Goal: Task Accomplishment & Management: Use online tool/utility

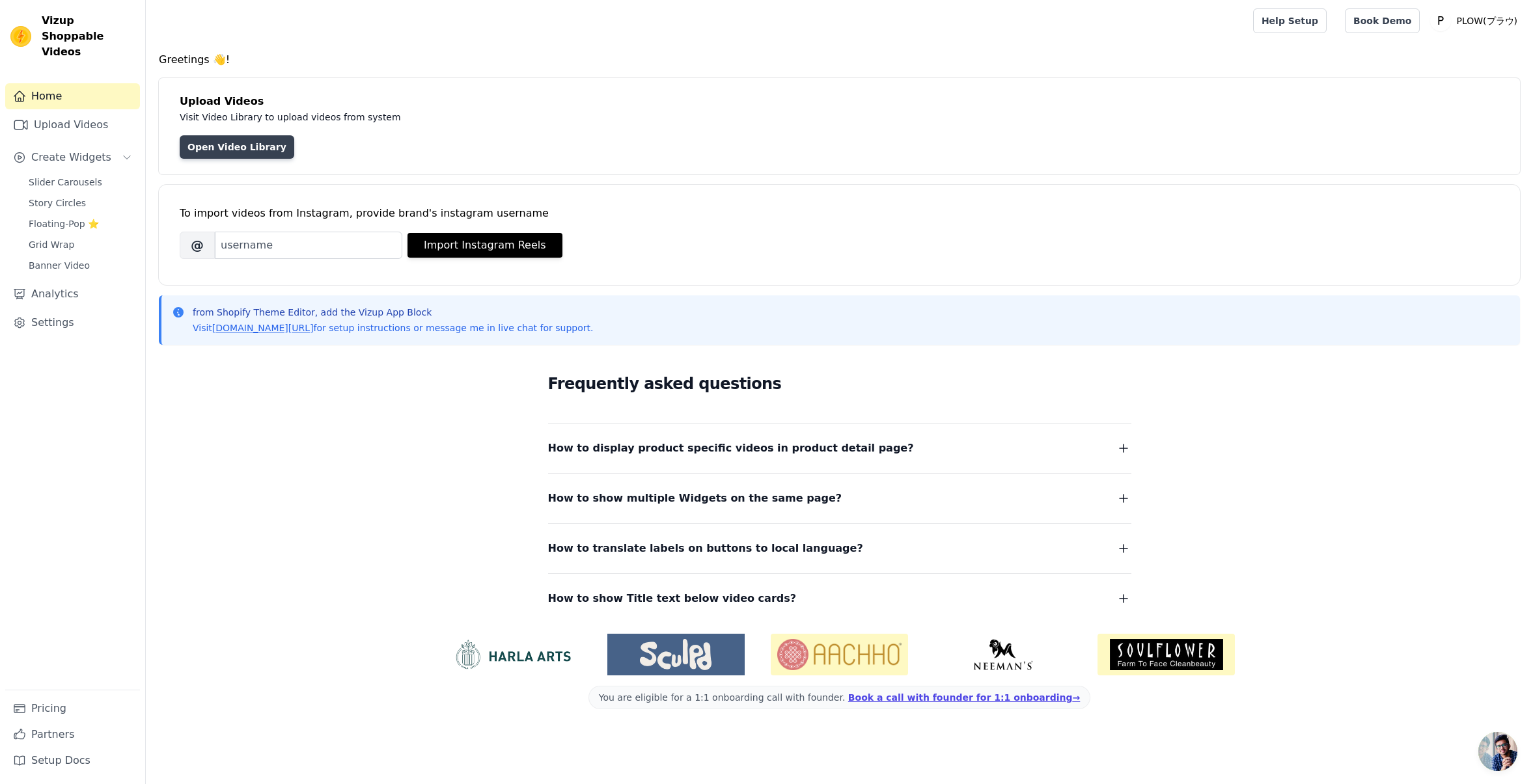
click at [269, 150] on link "Open Video Library" at bounding box center [237, 147] width 115 height 23
click at [105, 144] on button "Create Widgets" at bounding box center [73, 157] width 135 height 26
click at [97, 175] on span "Slider Carousels" at bounding box center [65, 182] width 73 height 13
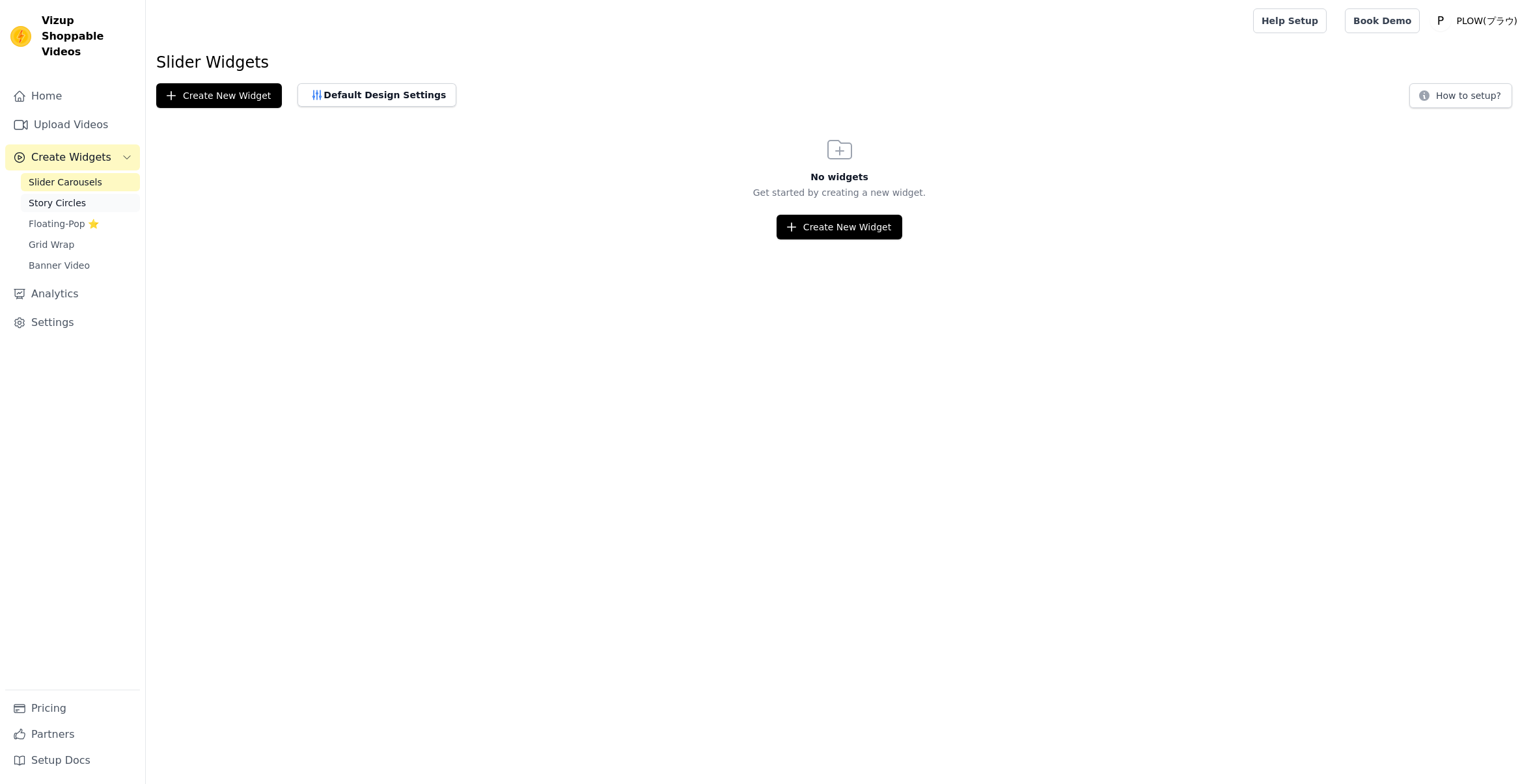
click at [77, 195] on link "Story Circles" at bounding box center [80, 203] width 119 height 18
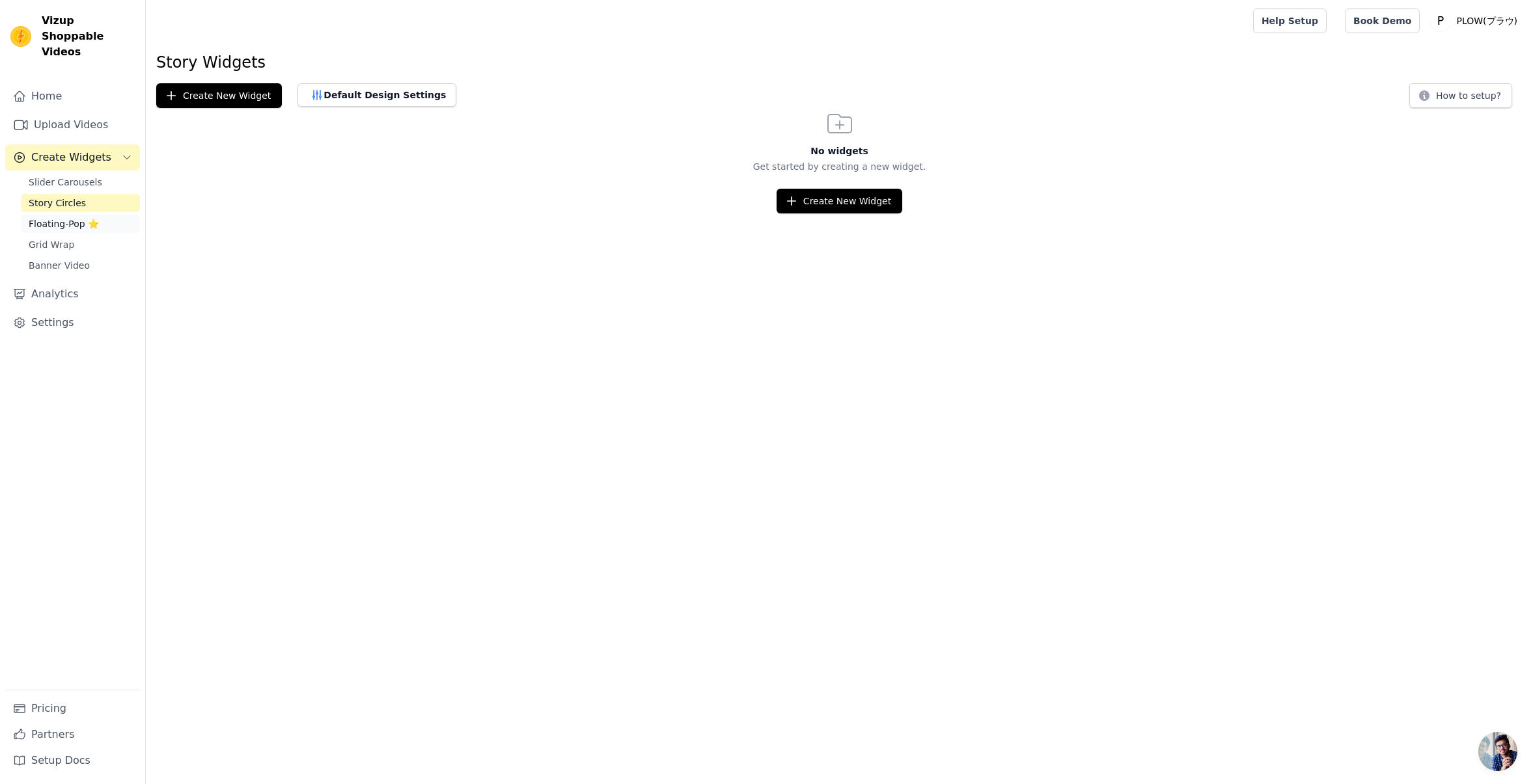
click at [77, 217] on span "Floating-Pop ⭐" at bounding box center [64, 223] width 70 height 13
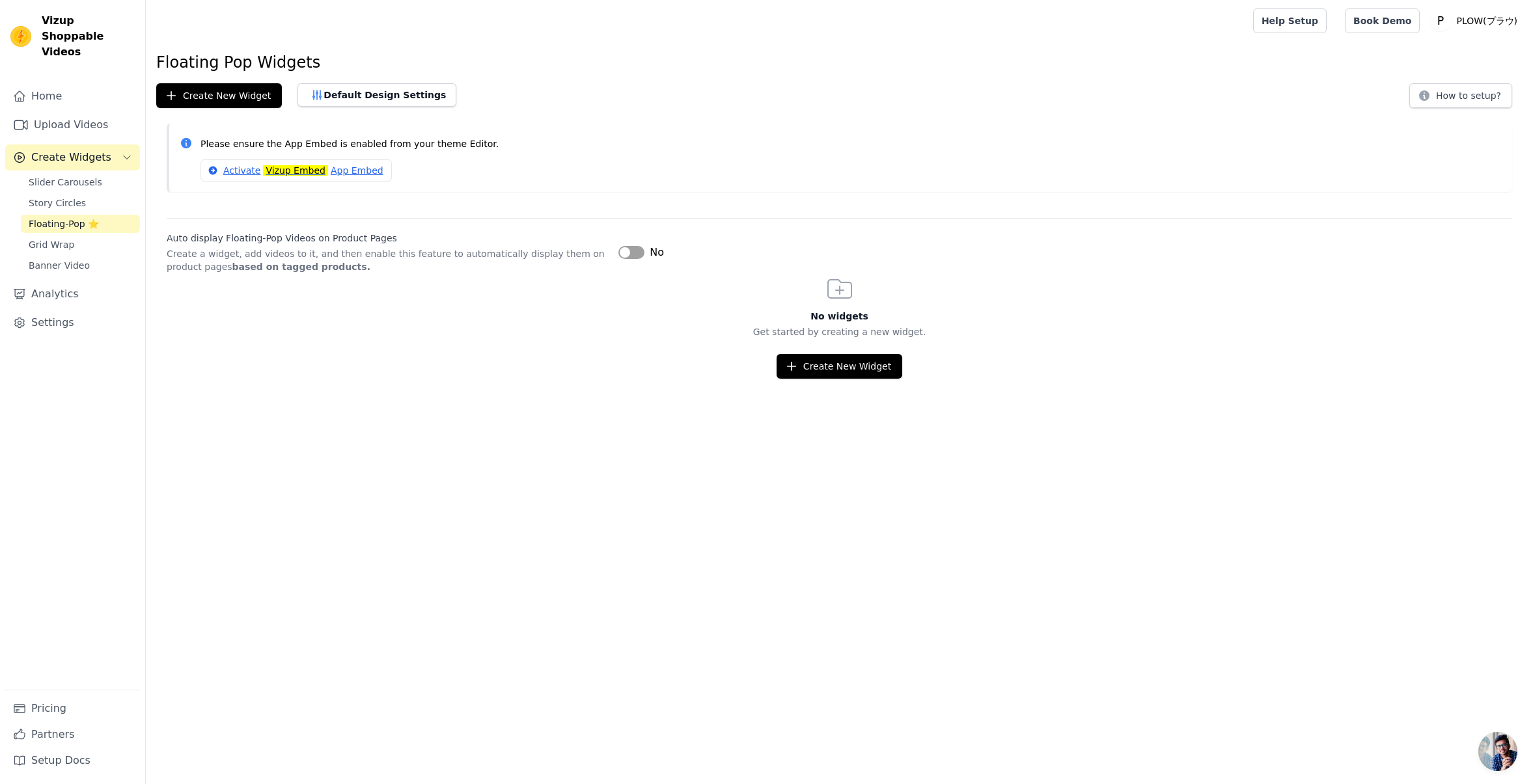
click at [624, 249] on button "Label" at bounding box center [631, 252] width 26 height 13
click at [624, 247] on button "Label" at bounding box center [631, 252] width 26 height 13
click at [860, 363] on button "Create New Widget" at bounding box center [839, 366] width 125 height 25
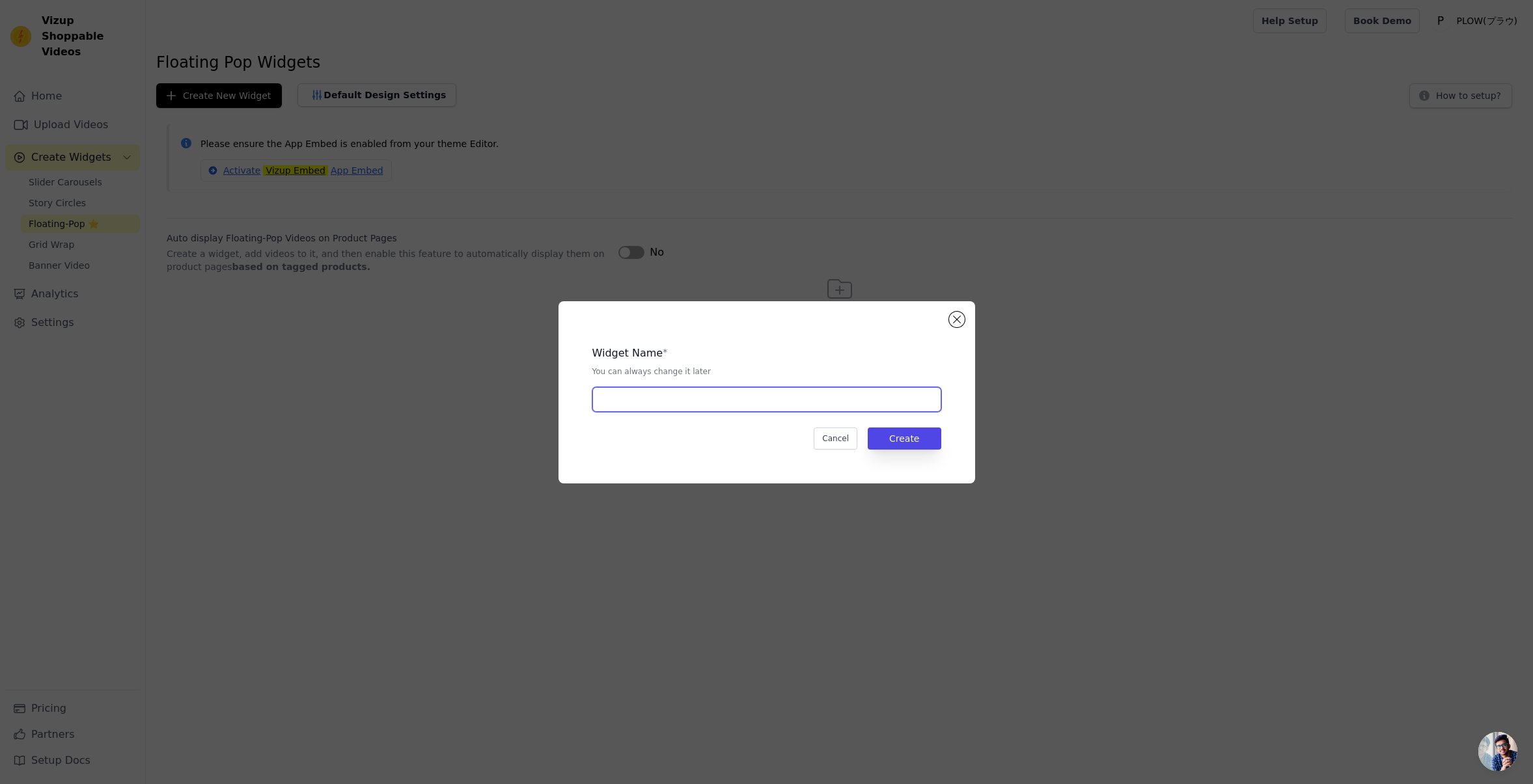
click at [749, 412] on div "Widget Name * You can always change it later Cancel Create" at bounding box center [767, 392] width 375 height 140
type input "ｐ"
drag, startPoint x: 671, startPoint y: 401, endPoint x: 569, endPoint y: 396, distance: 102.1
click at [569, 396] on div "Widget Name * You can always change it later productpage Cancel Create" at bounding box center [767, 392] width 417 height 182
type input "PDP"
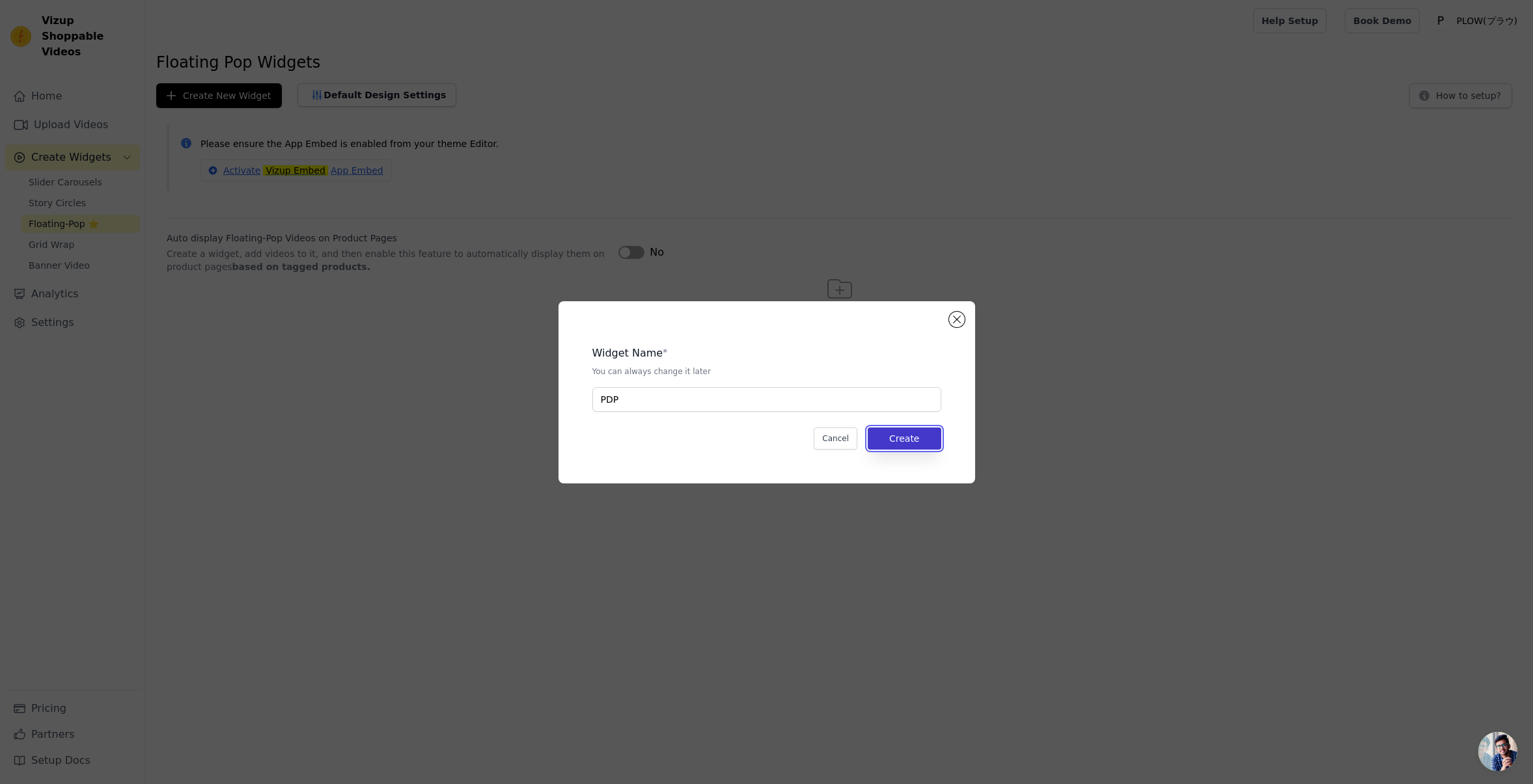
click at [899, 427] on button "Create" at bounding box center [904, 439] width 73 height 22
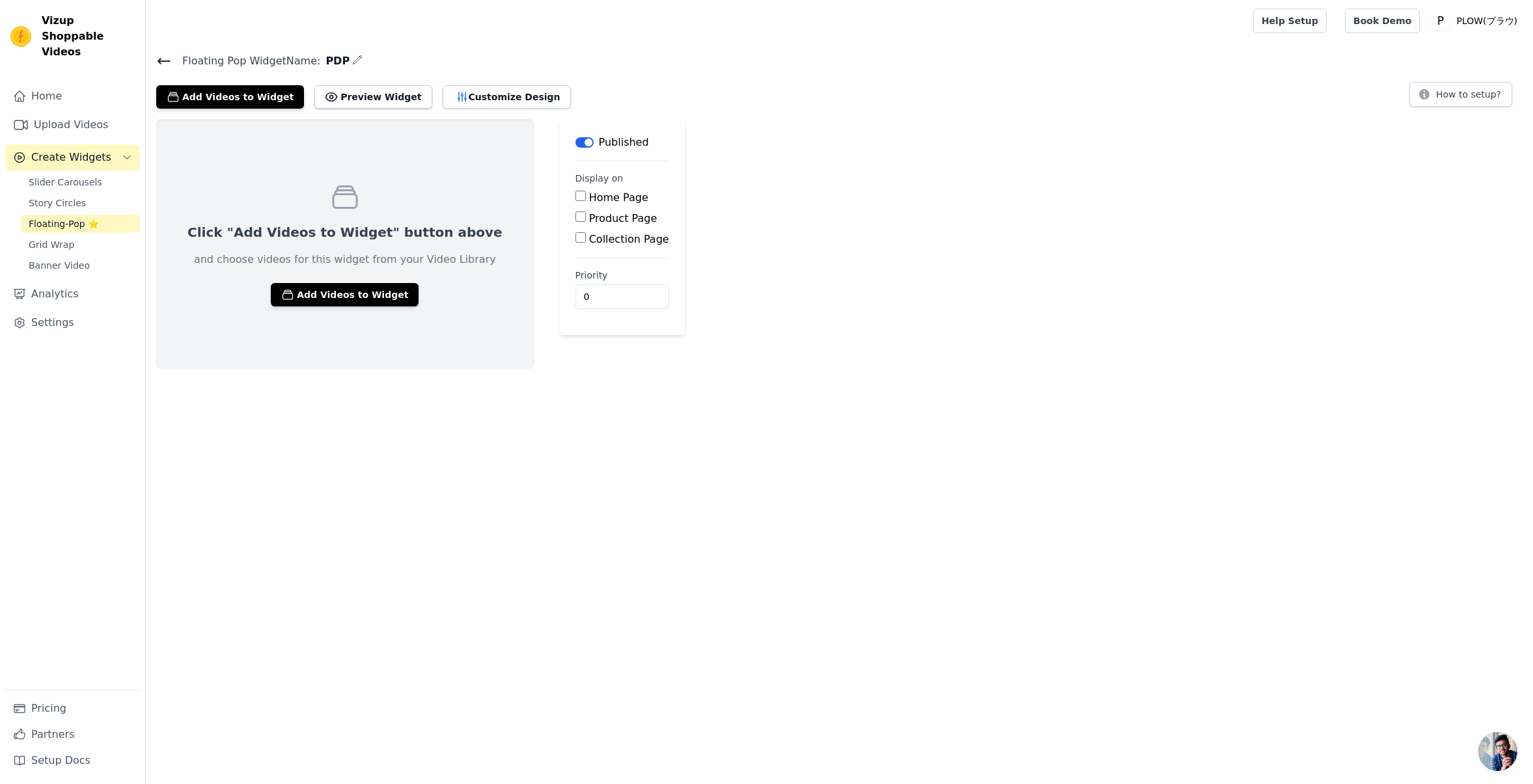
click at [575, 219] on input "Product Page" at bounding box center [580, 216] width 10 height 10
checkbox input "true"
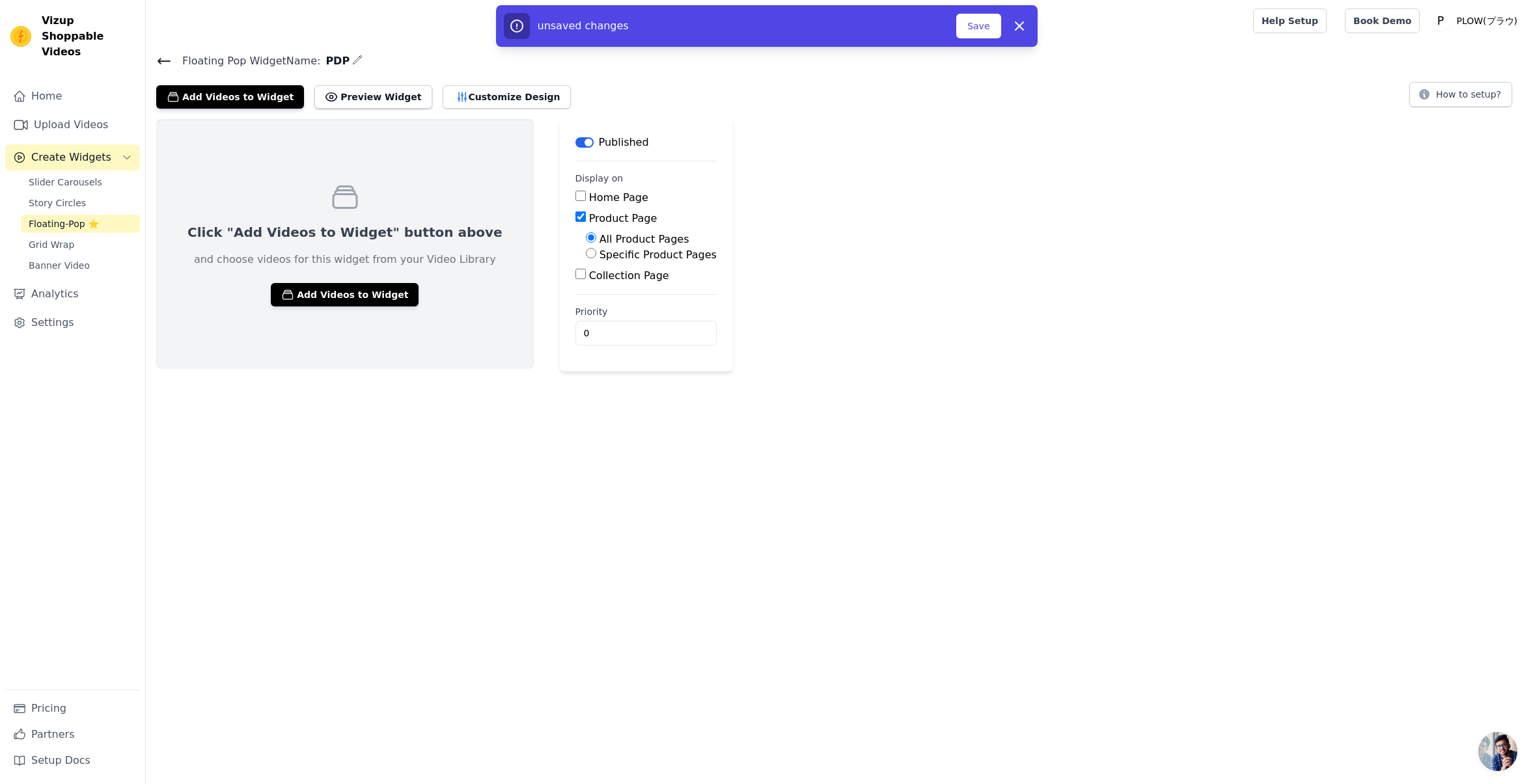
click at [586, 254] on input "Specific Product Pages" at bounding box center [591, 253] width 10 height 10
radio input "true"
click at [586, 282] on button "Select Products" at bounding box center [629, 285] width 87 height 22
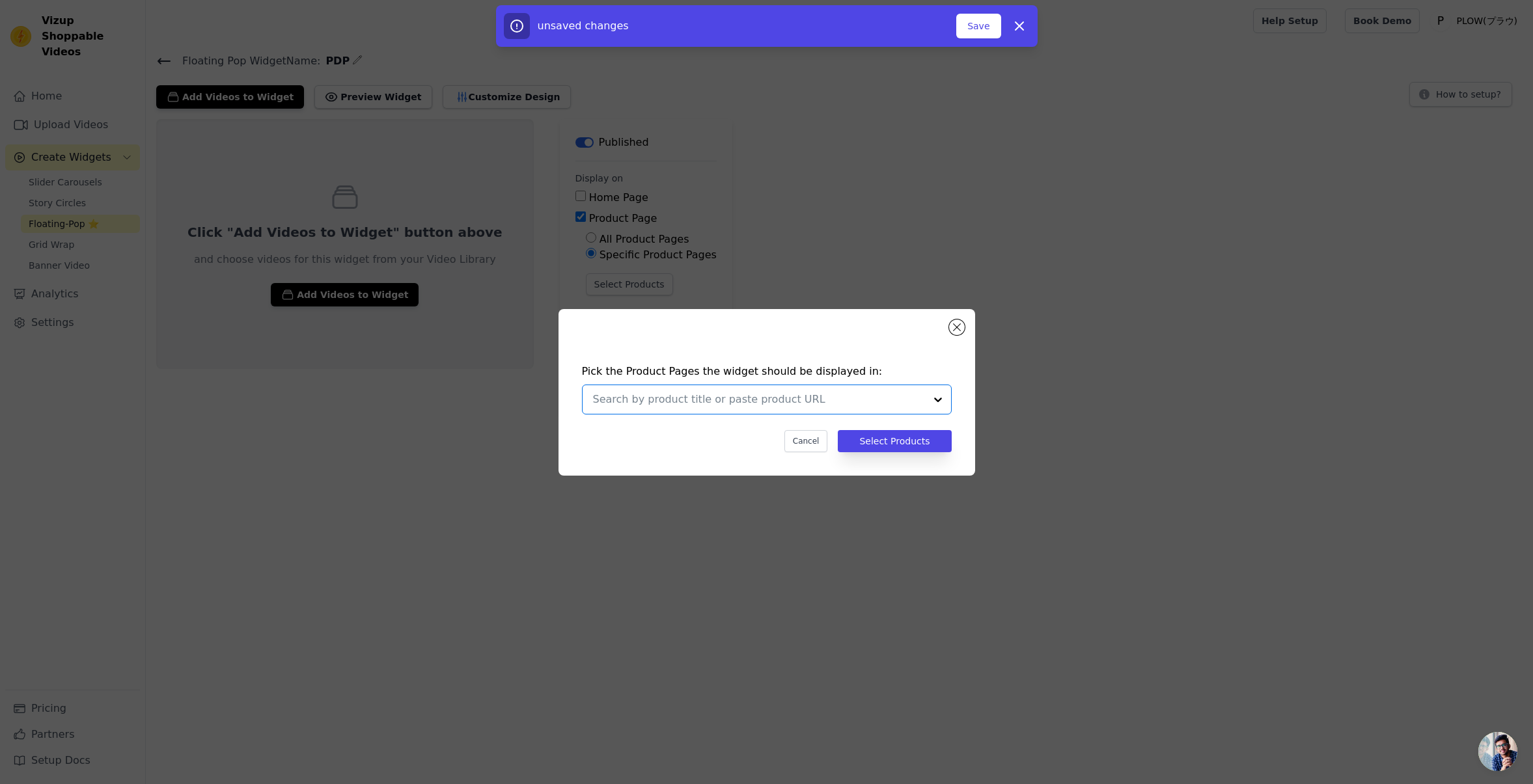
click at [719, 404] on input "text" at bounding box center [759, 400] width 332 height 16
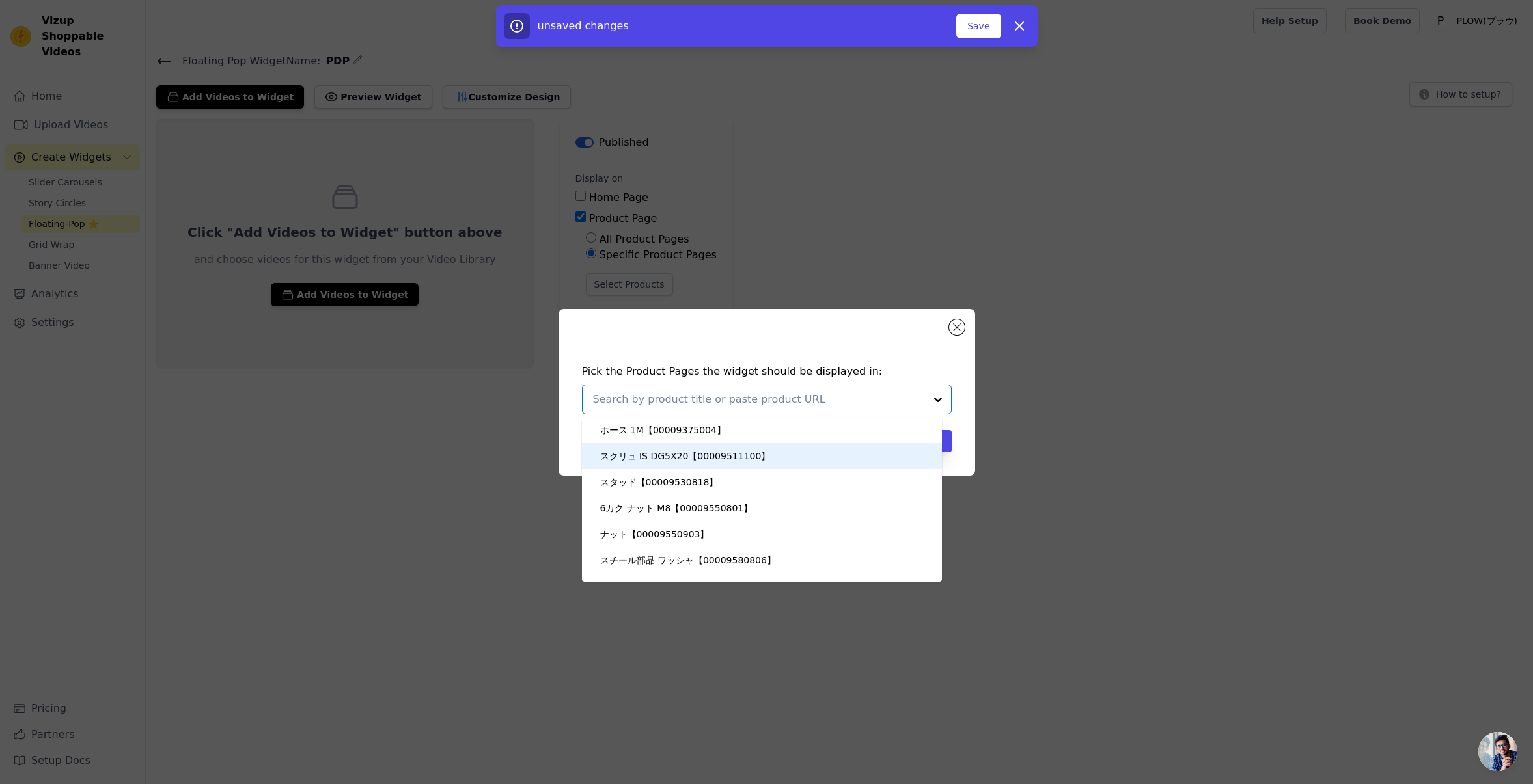
scroll to position [2240, 0]
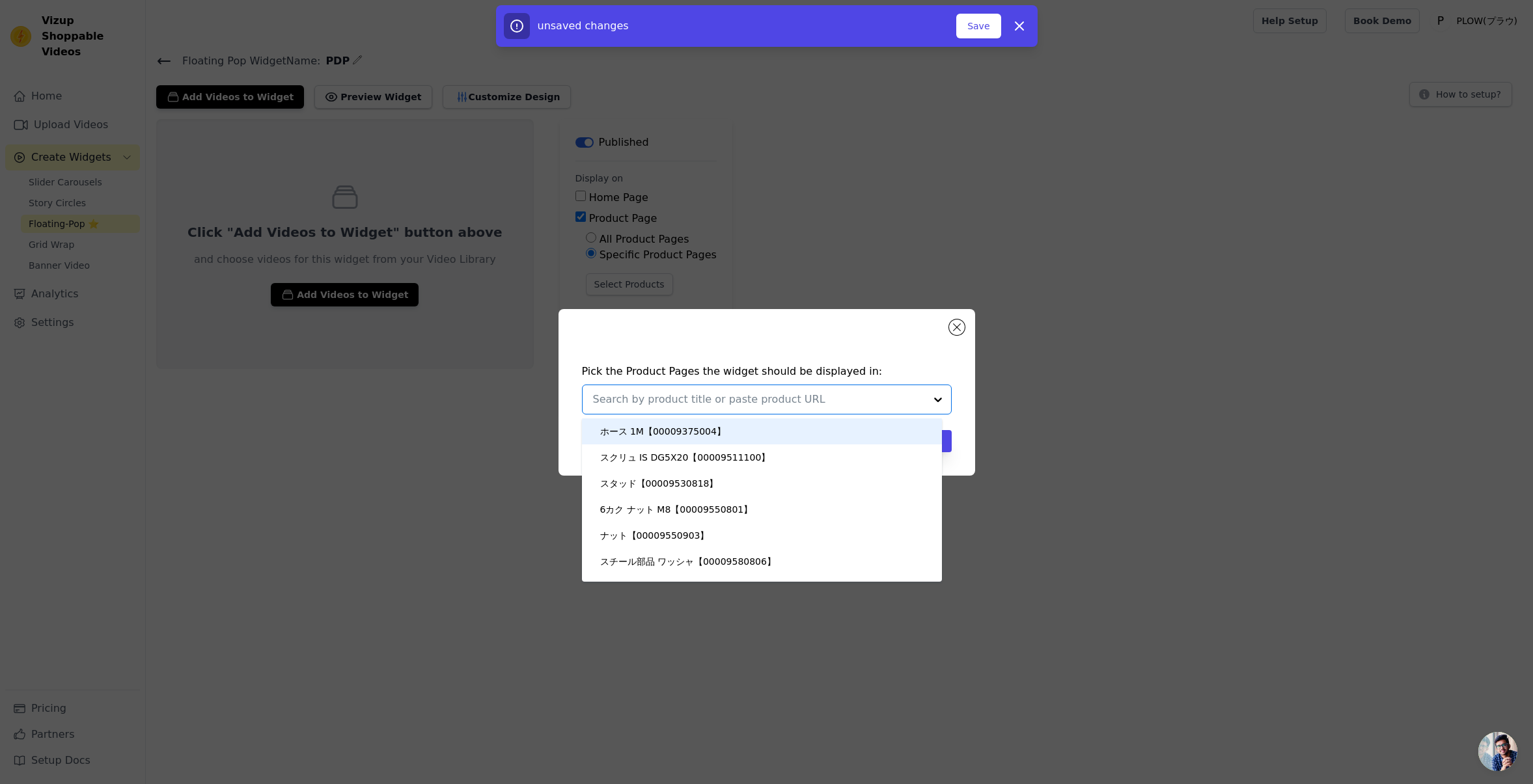
click at [705, 400] on input "text" at bounding box center [759, 400] width 332 height 16
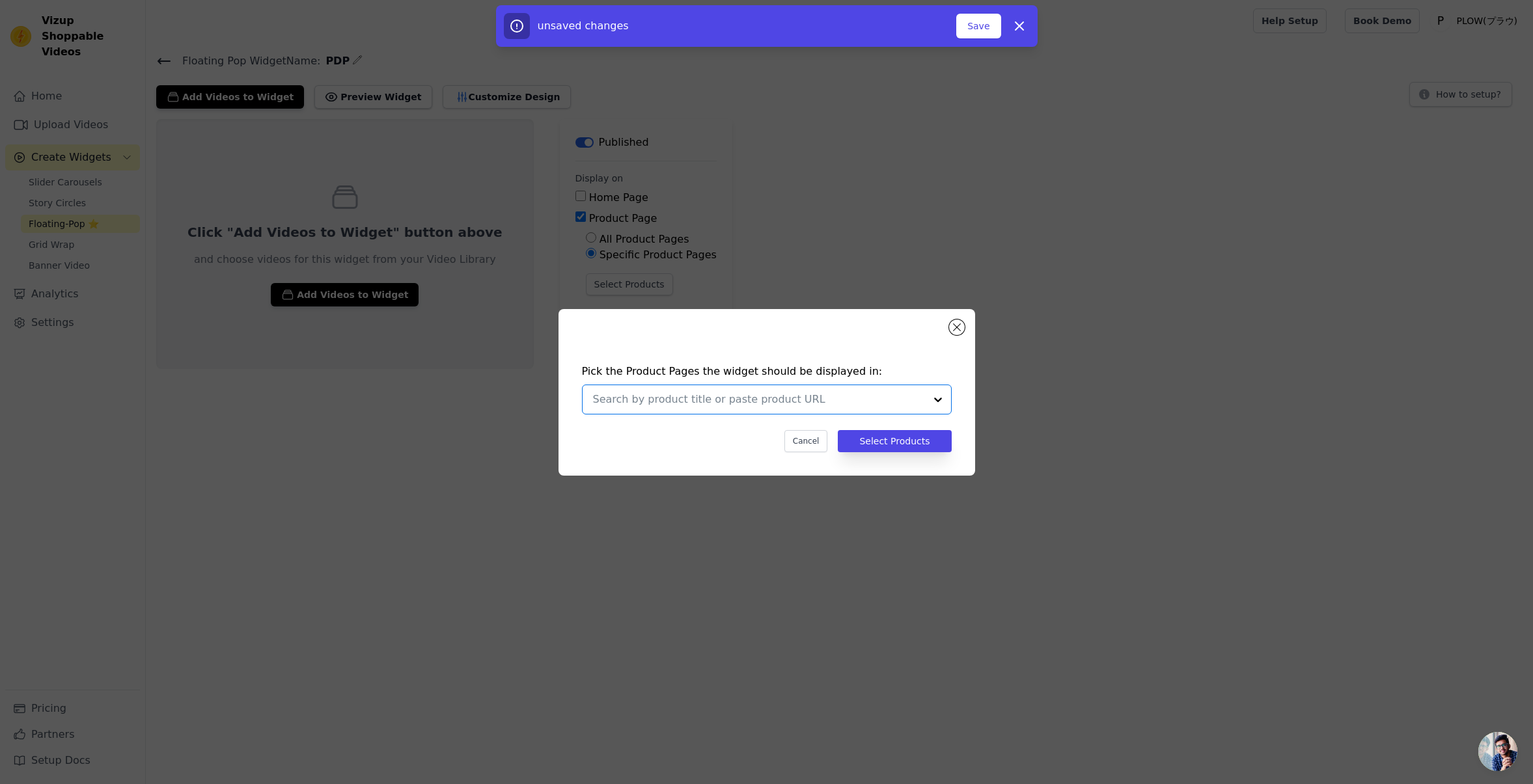
click at [705, 400] on input "text" at bounding box center [759, 400] width 332 height 16
type input "t"
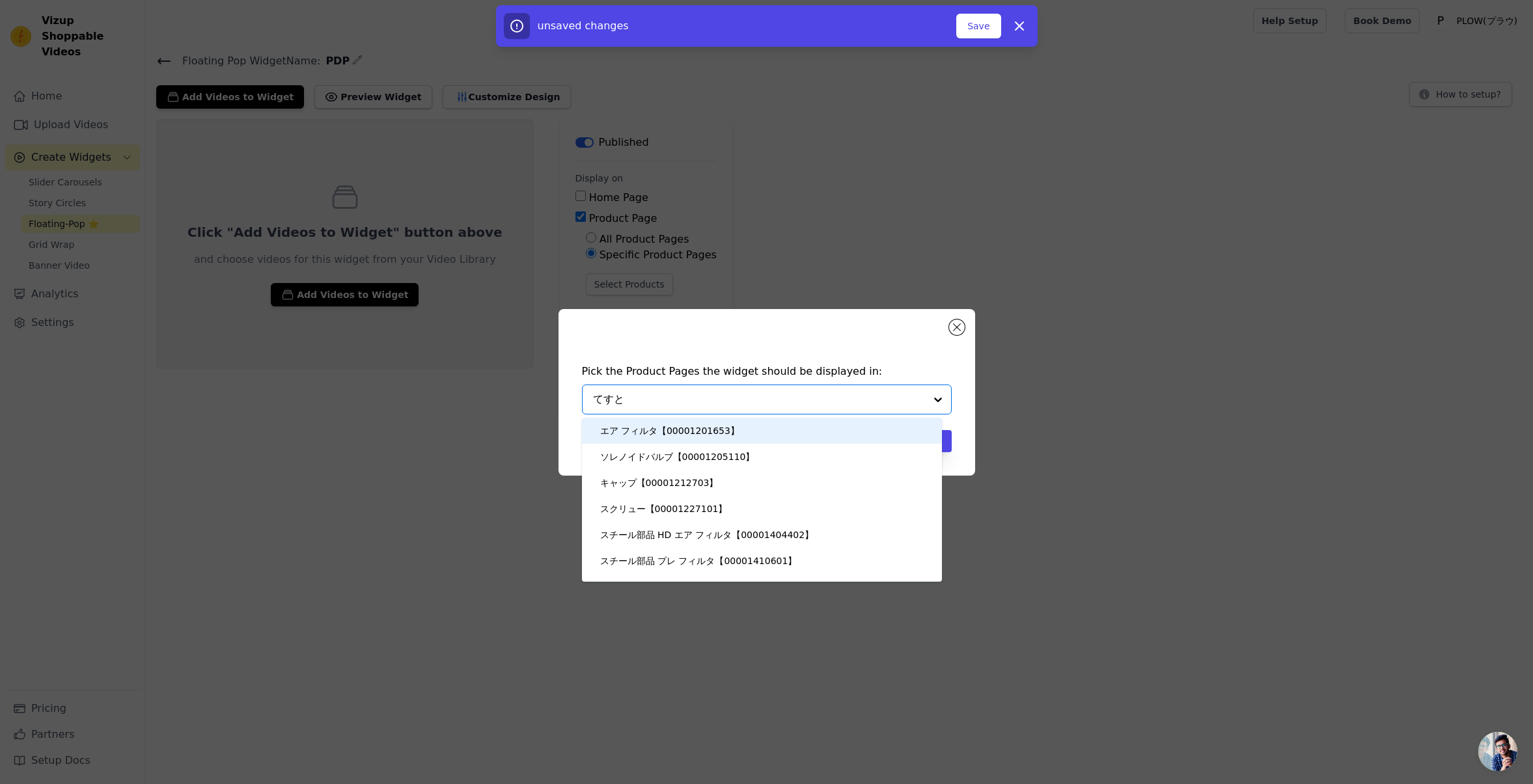
type input "テスト"
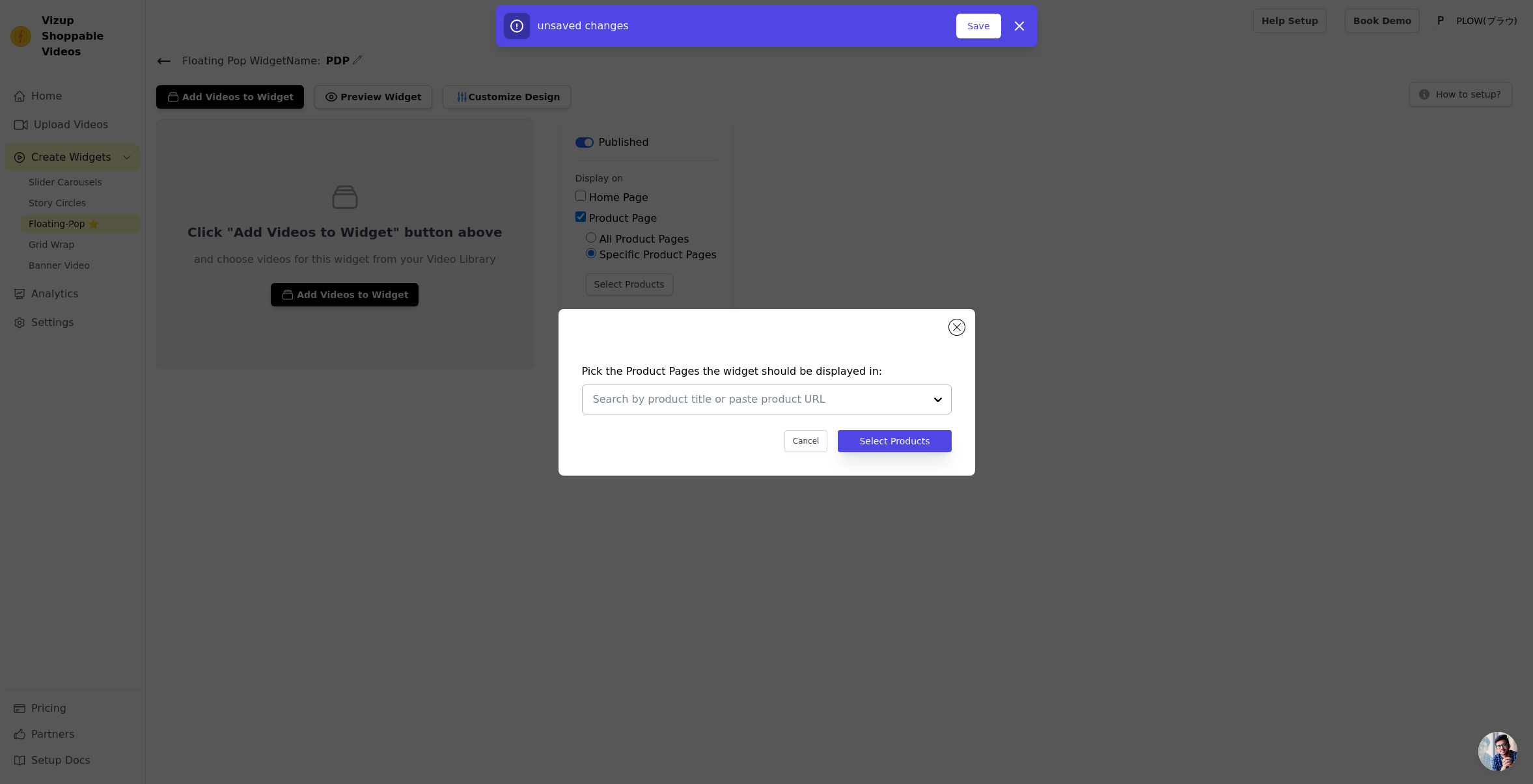
click at [712, 400] on input "text" at bounding box center [759, 400] width 332 height 16
type input "終"
type input "修理"
click at [746, 398] on input "text" at bounding box center [759, 400] width 332 height 16
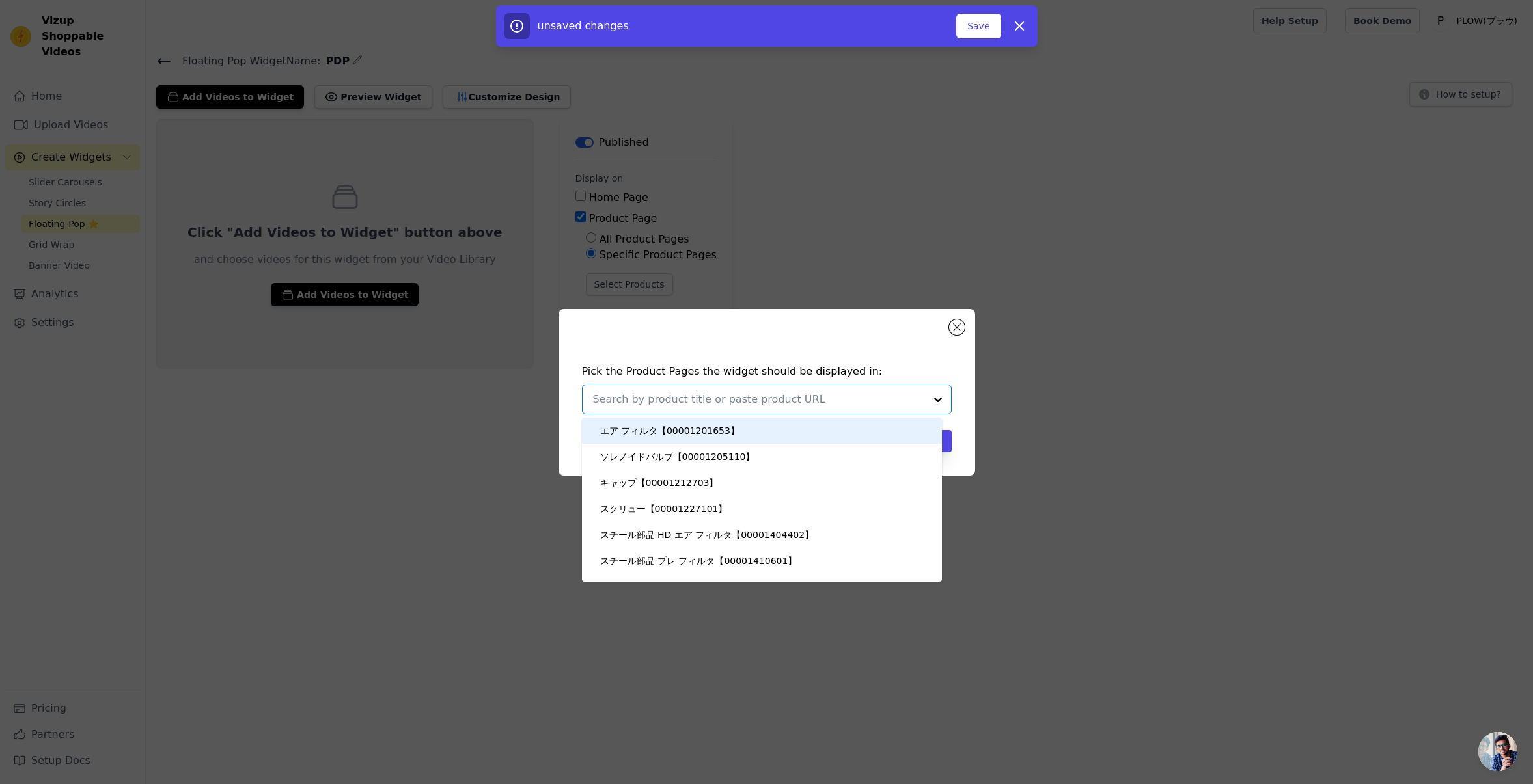
click at [746, 398] on input "text" at bounding box center [759, 400] width 332 height 16
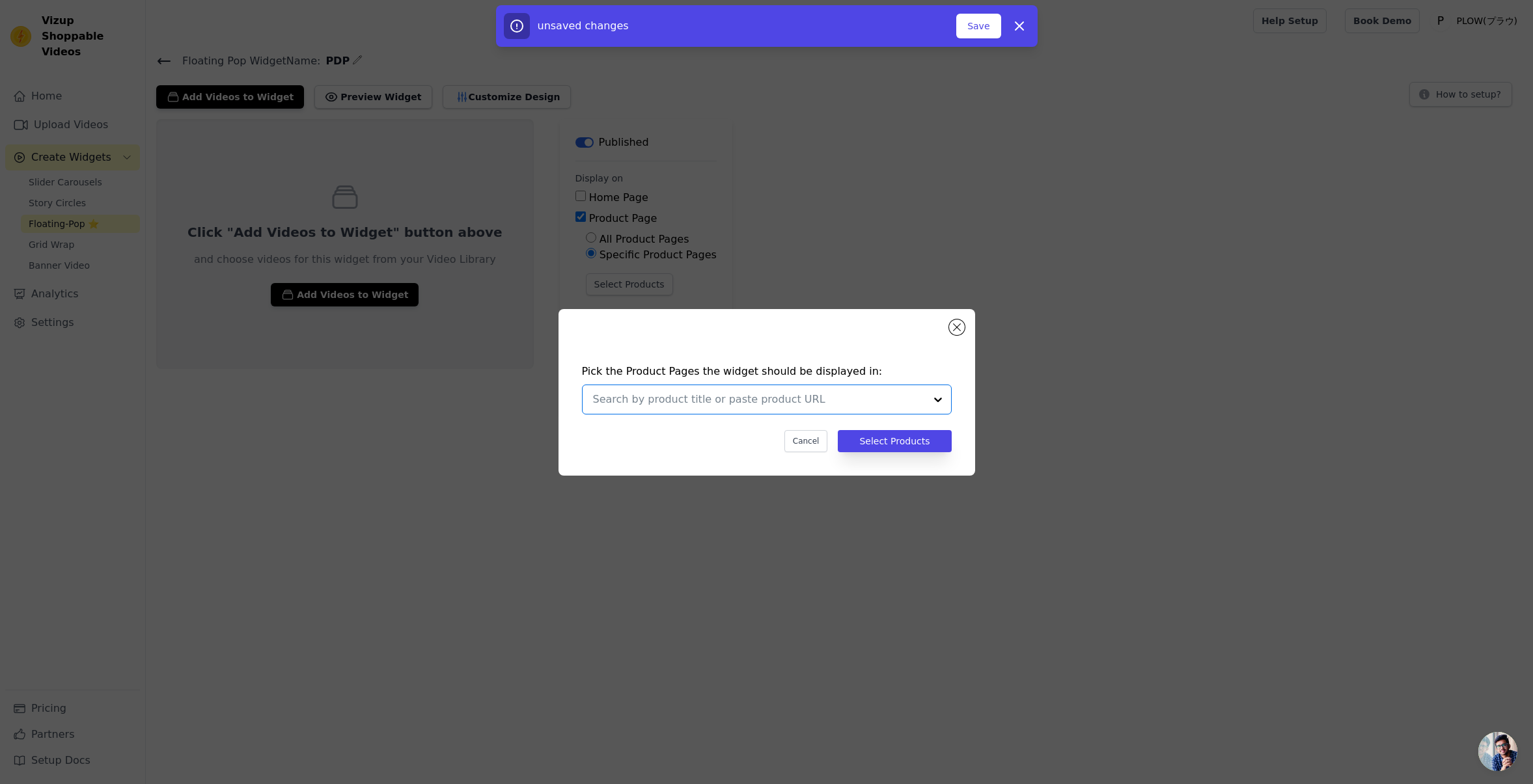
click at [745, 396] on input "text" at bounding box center [759, 400] width 332 height 16
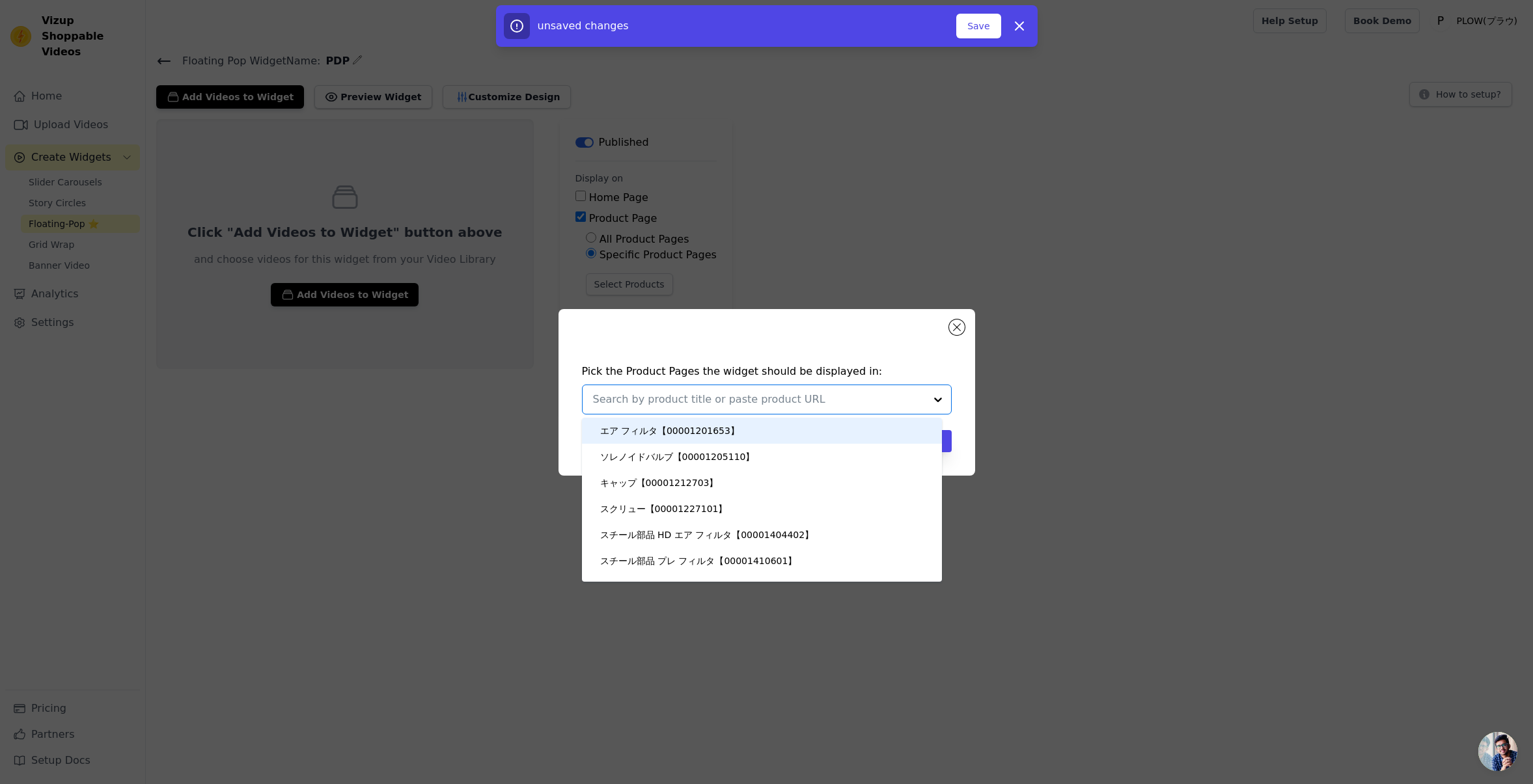
click at [745, 395] on input "text" at bounding box center [759, 400] width 332 height 16
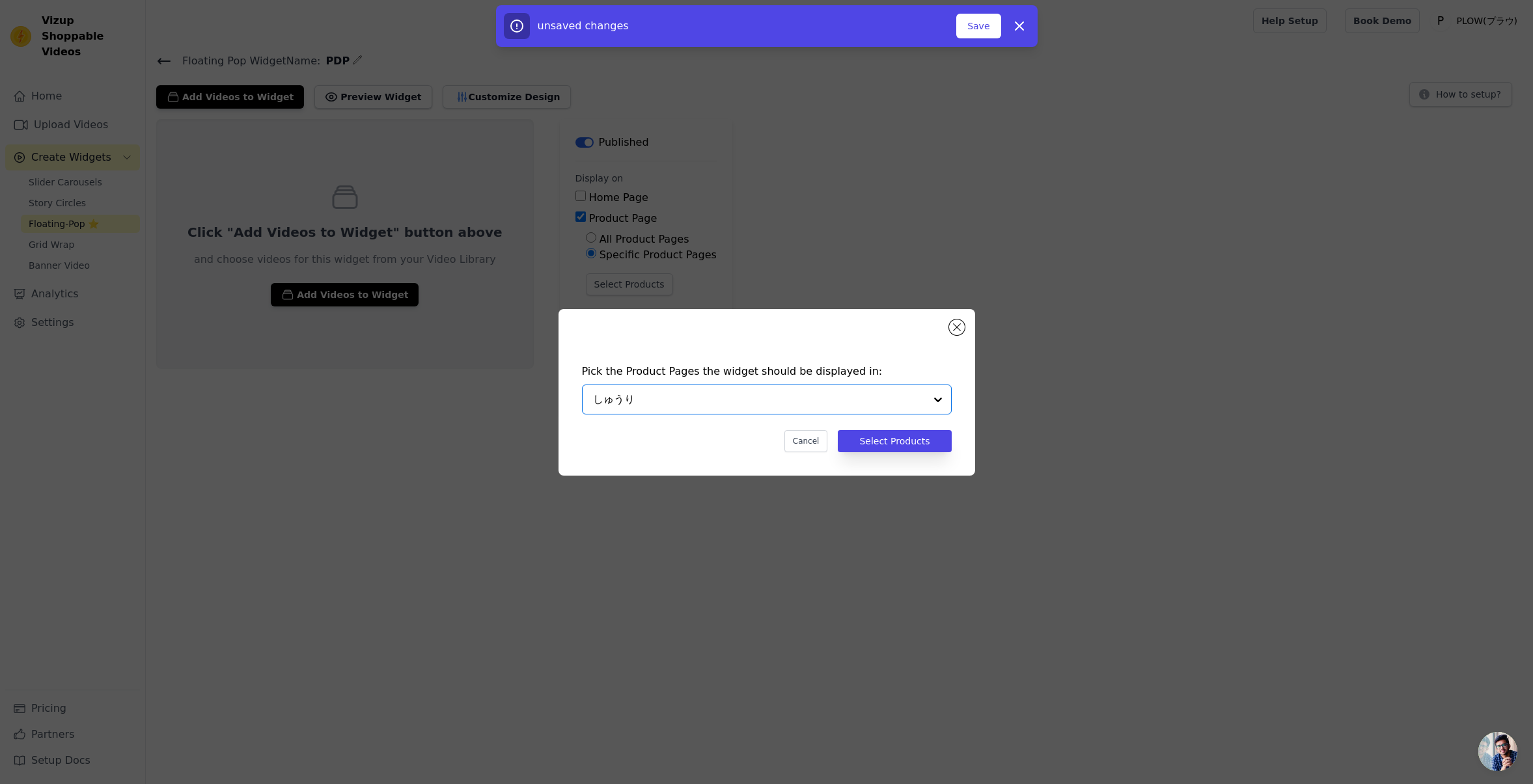
type input "修理"
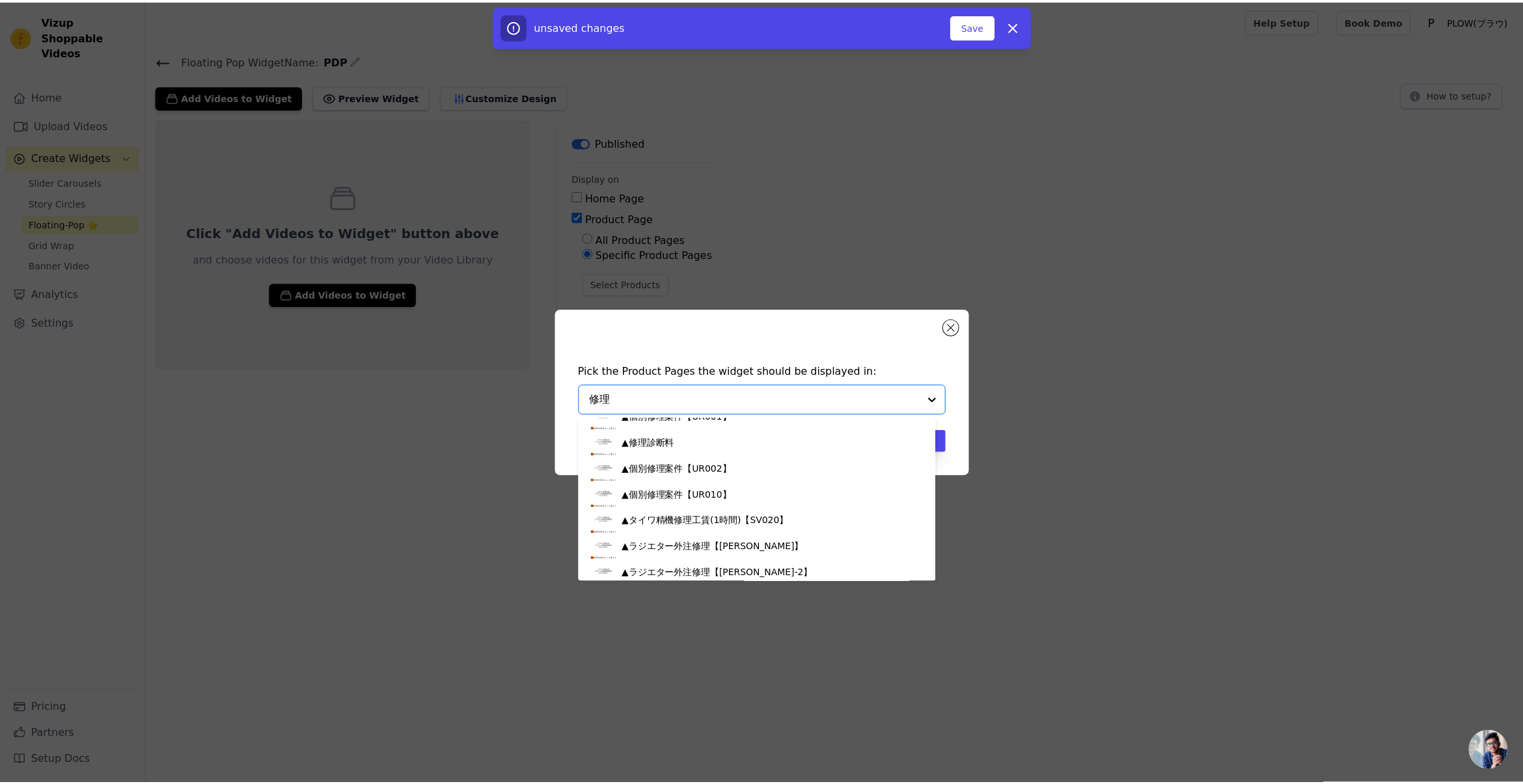
scroll to position [1213, 0]
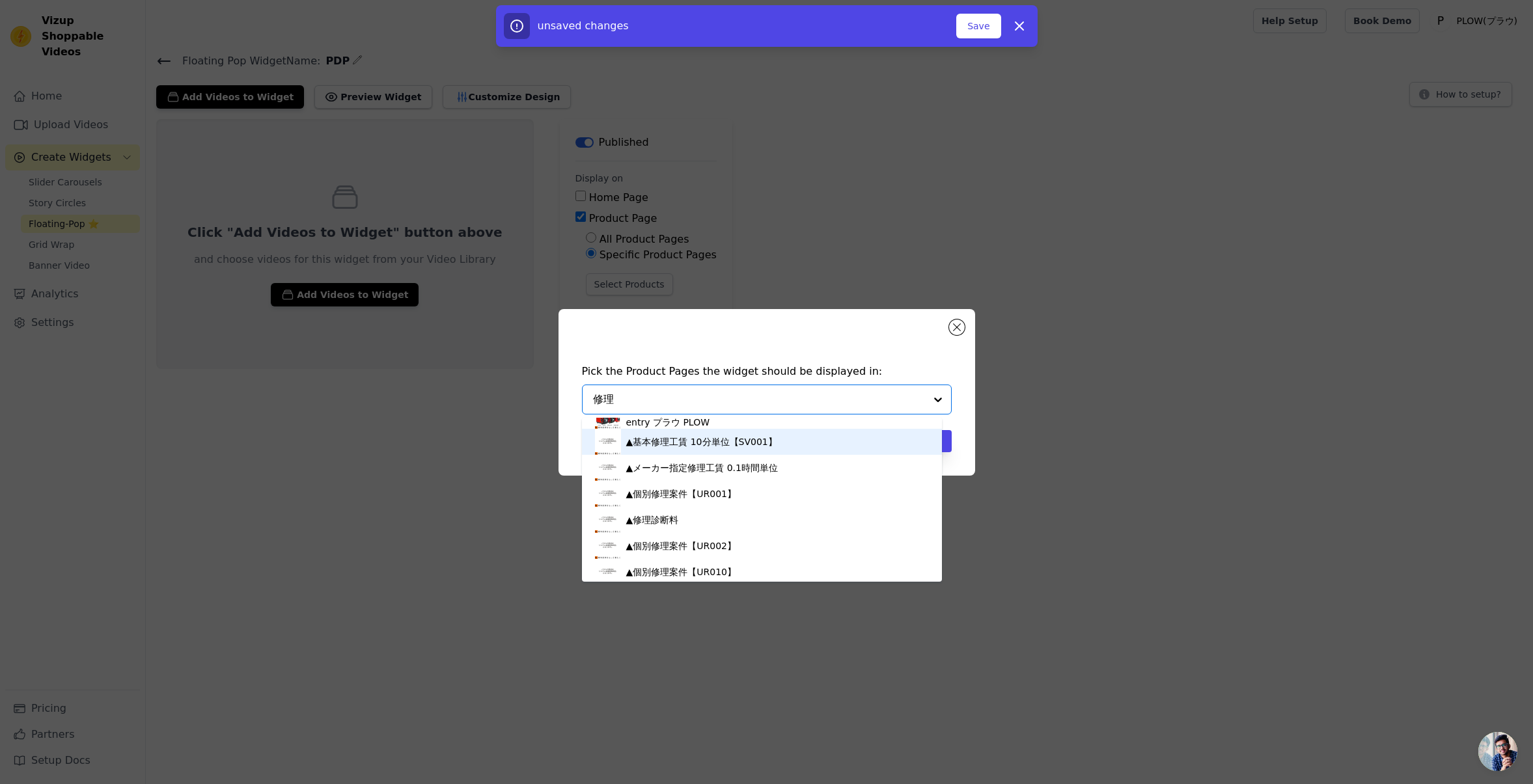
click at [709, 446] on div "▲基本修理工賃 10分単位【SV001】" at bounding box center [701, 442] width 151 height 13
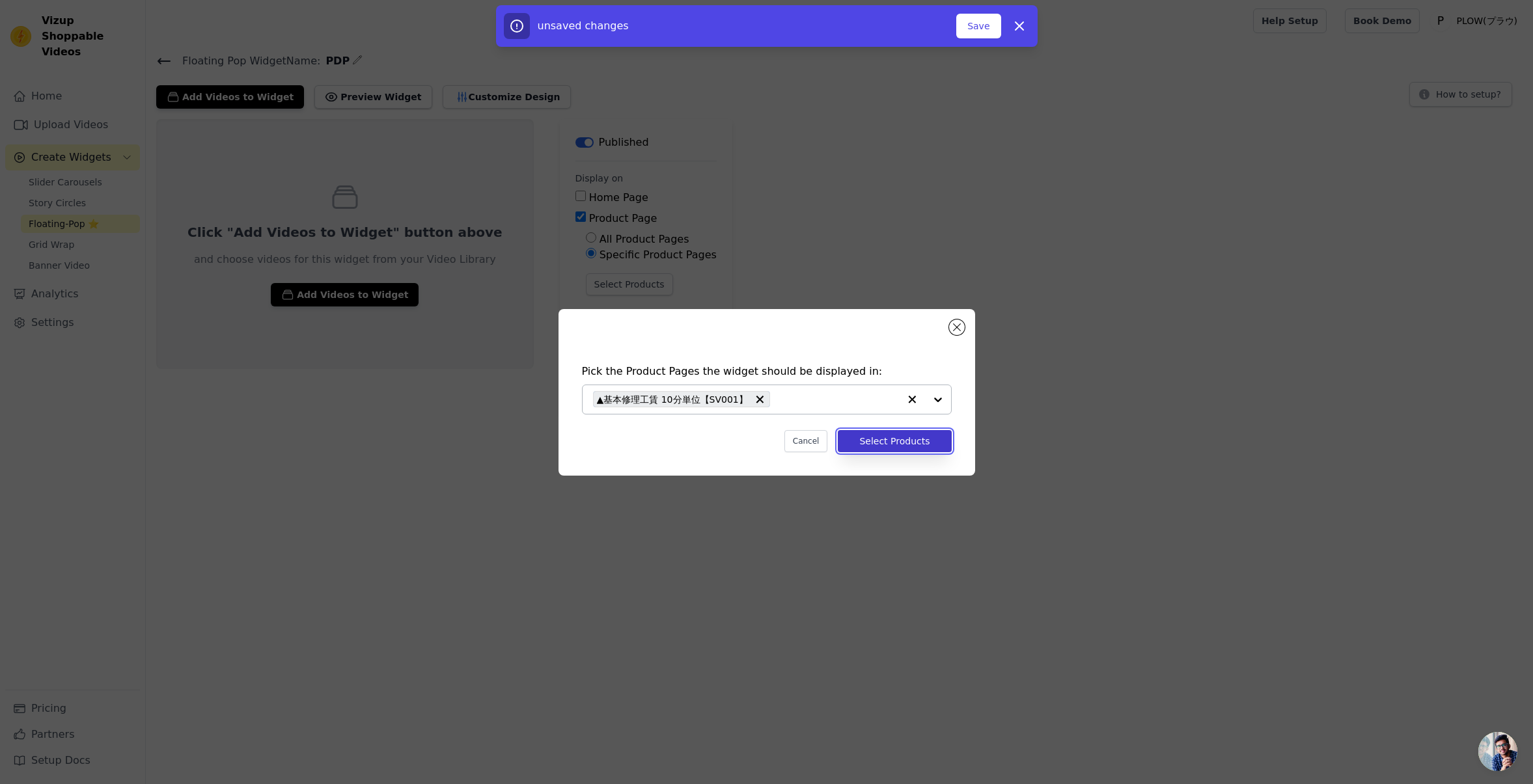
click at [877, 443] on button "Select Products" at bounding box center [895, 441] width 113 height 22
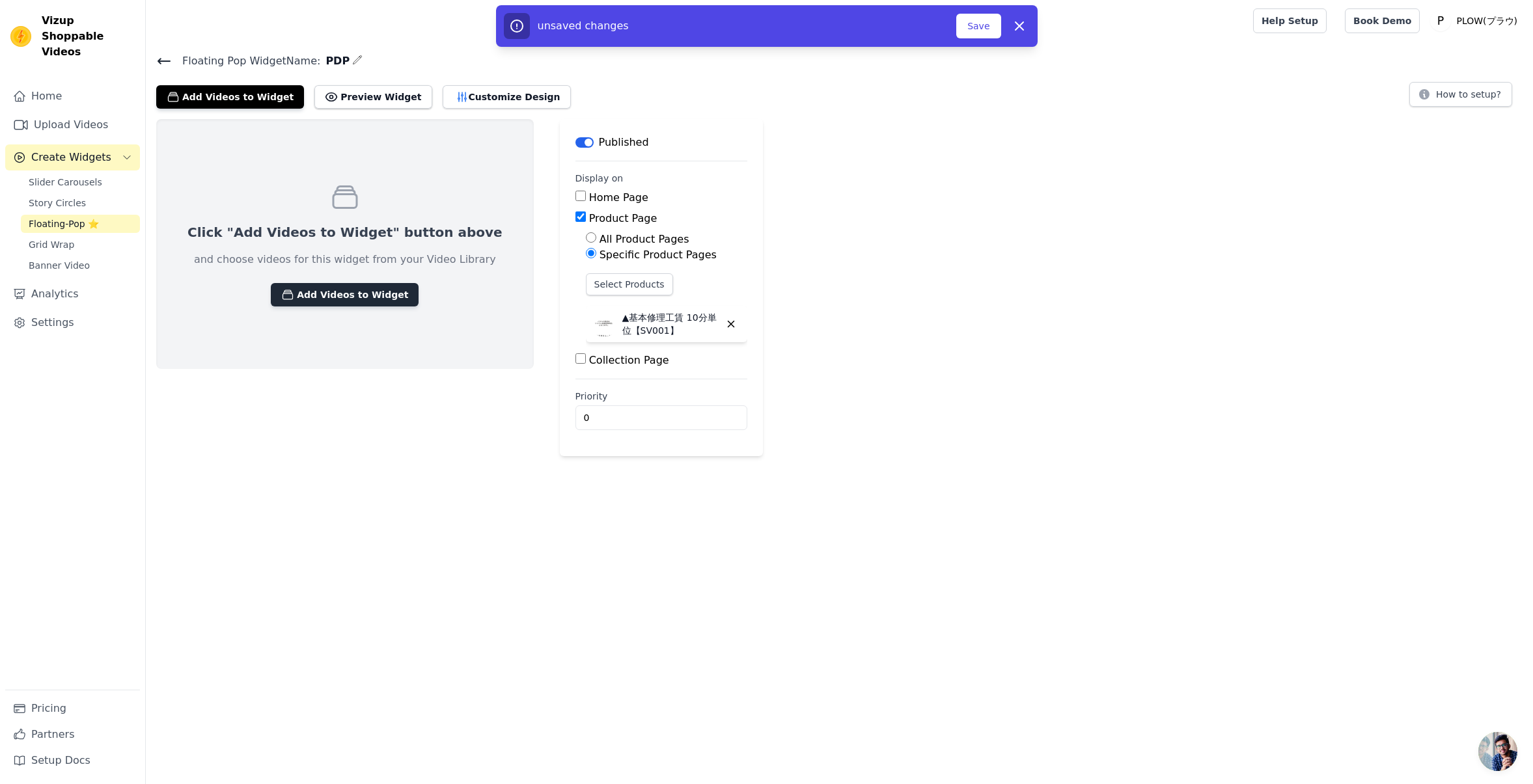
click at [348, 294] on button "Add Videos to Widget" at bounding box center [344, 294] width 148 height 23
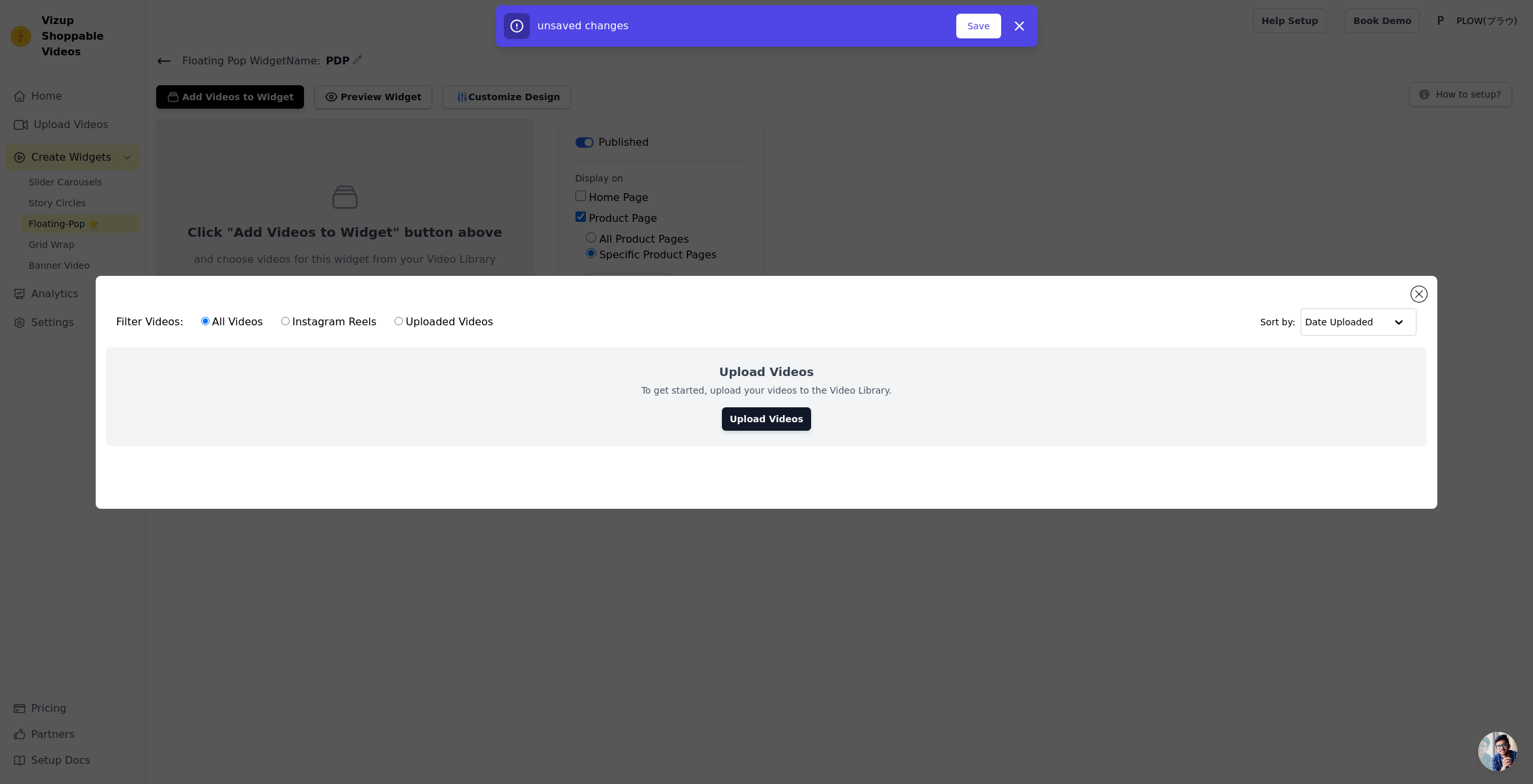
click at [334, 313] on label "Instagram Reels" at bounding box center [329, 321] width 97 height 17
click at [290, 317] on input "Instagram Reels" at bounding box center [285, 321] width 9 height 9
radio input "true"
click at [771, 413] on link "Upload Videos" at bounding box center [767, 419] width 89 height 23
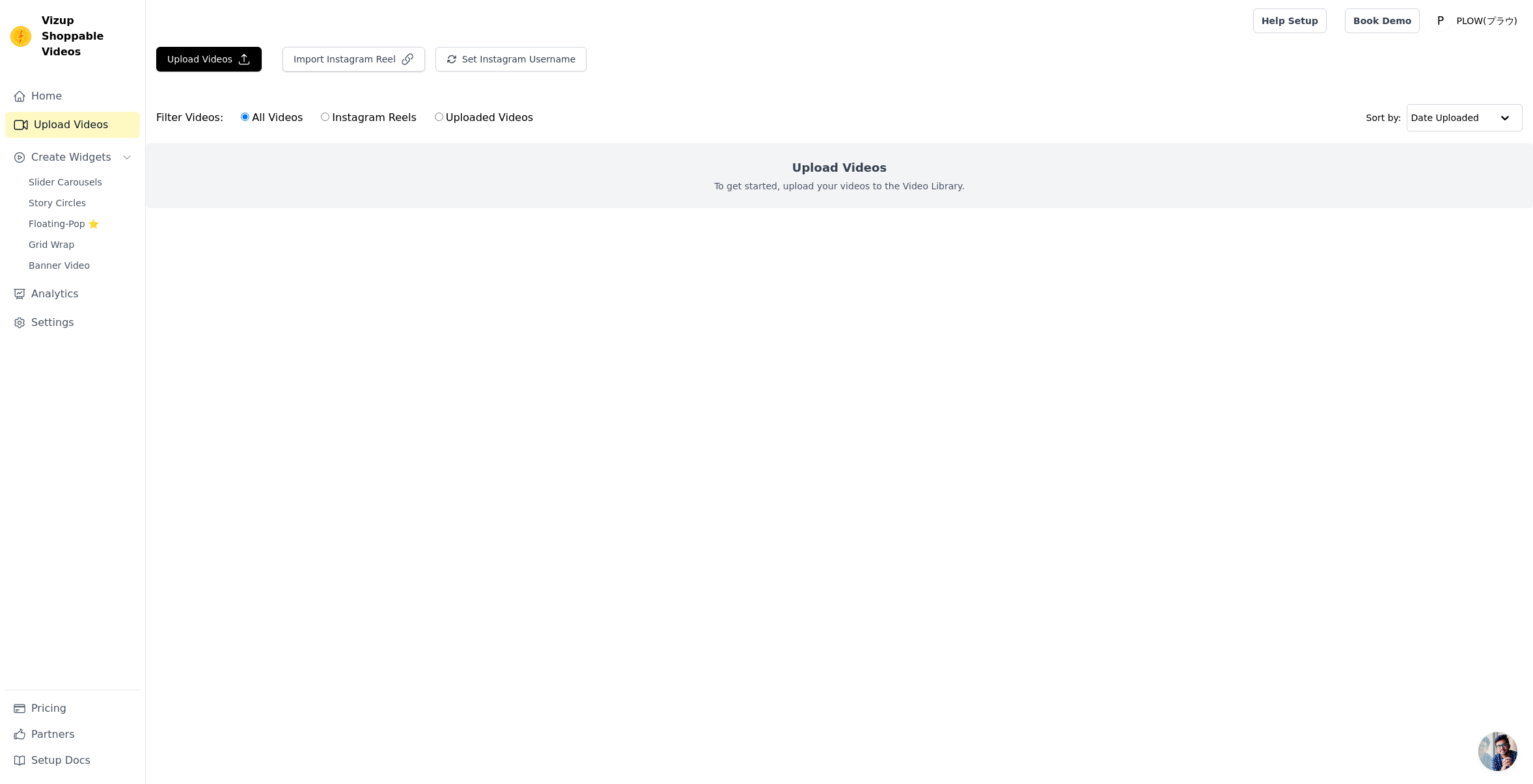
click at [415, 179] on div "Upload Videos To get started, upload your videos to the Video Library." at bounding box center [840, 175] width 1387 height 65
click at [334, 120] on label "Instagram Reels" at bounding box center [368, 117] width 97 height 17
click at [330, 120] on input "Instagram Reels" at bounding box center [325, 116] width 9 height 9
radio input "true"
click at [437, 123] on label "Uploaded Videos" at bounding box center [484, 117] width 100 height 17
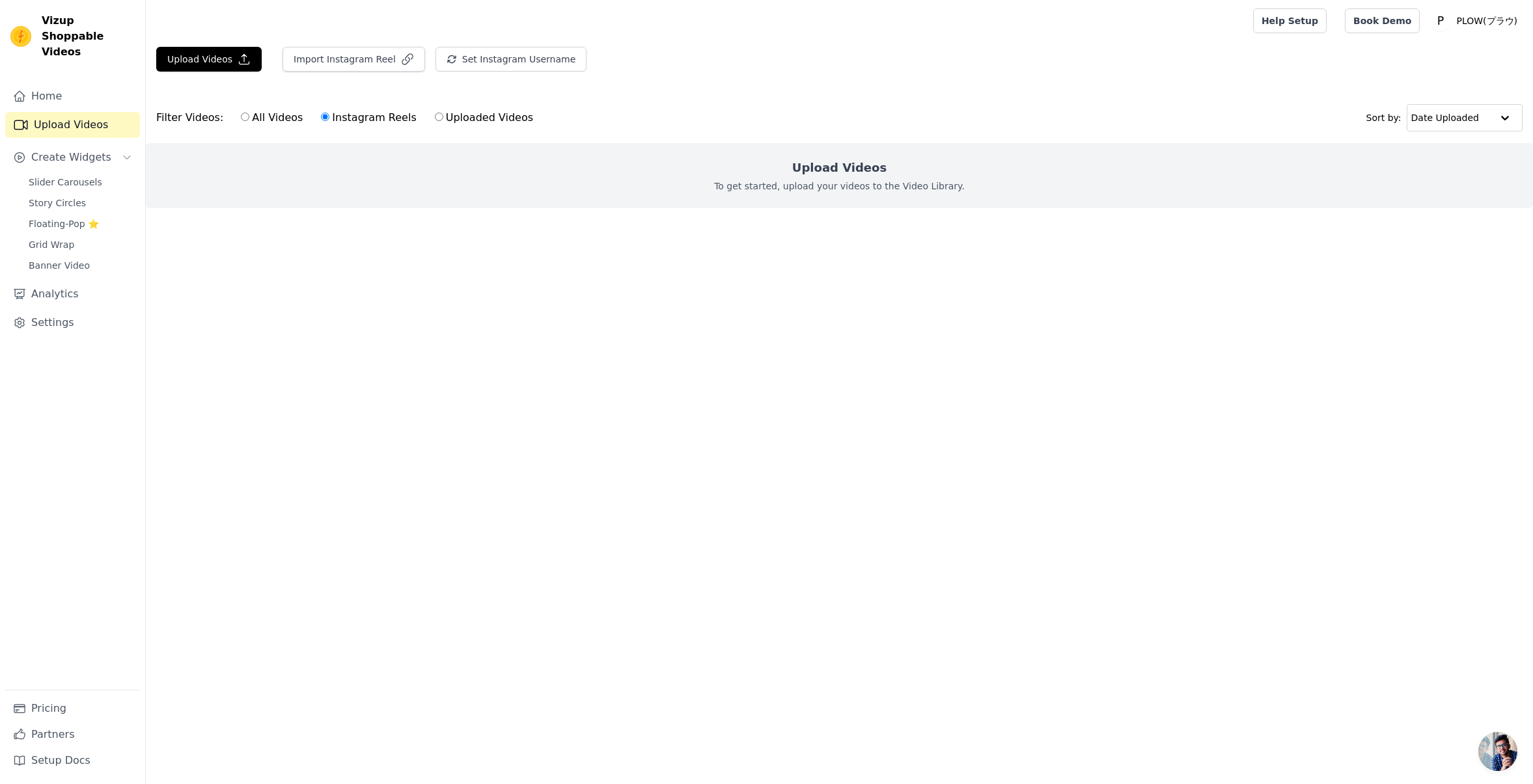
click at [437, 121] on input "Uploaded Videos" at bounding box center [439, 116] width 9 height 9
radio input "true"
click at [638, 219] on ul at bounding box center [840, 219] width 1387 height 21
click at [758, 167] on div "Upload Videos To get started, upload your videos to the Video Library." at bounding box center [840, 175] width 1387 height 65
click at [818, 160] on h2 "Upload Videos" at bounding box center [840, 167] width 94 height 18
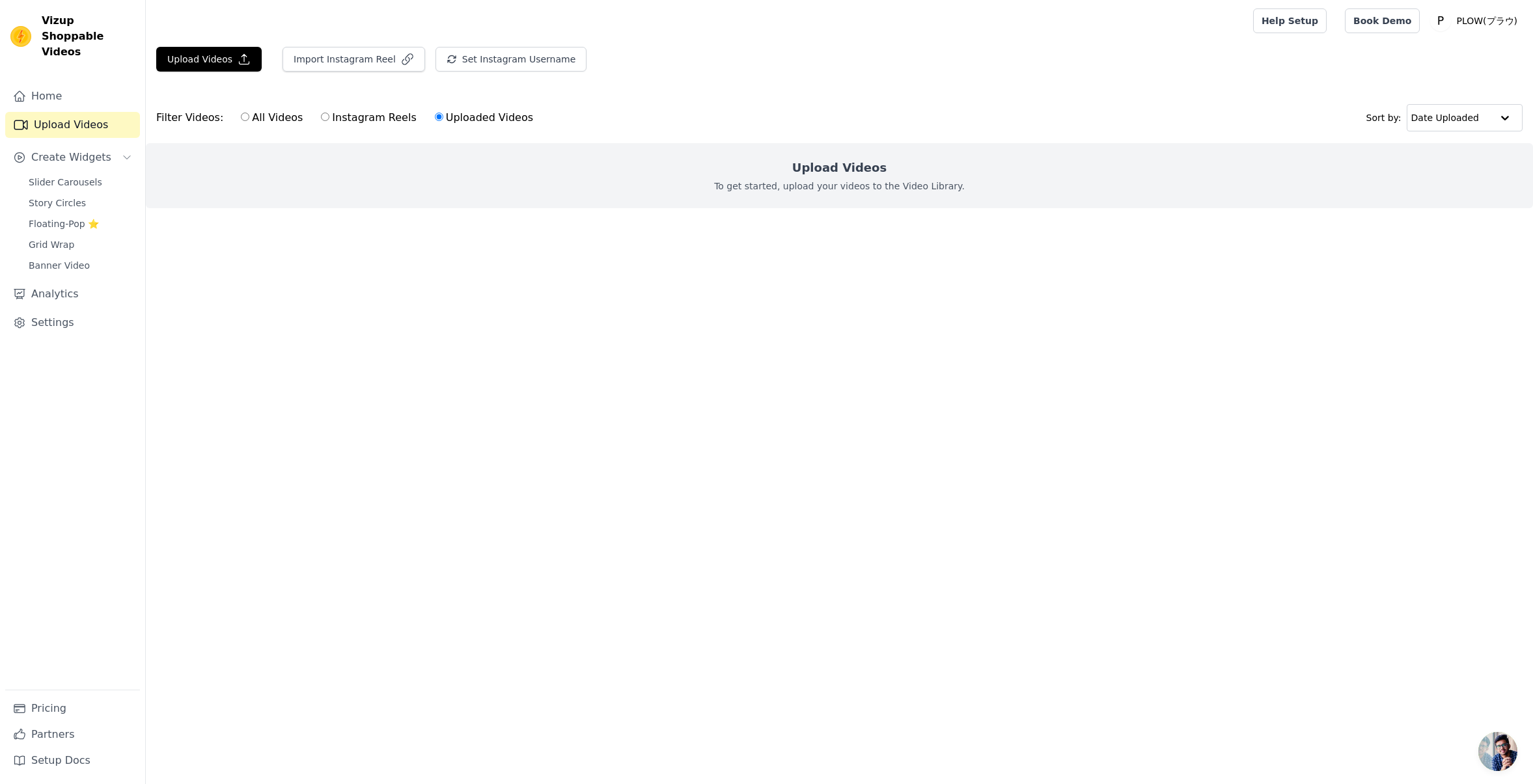
click at [818, 160] on h2 "Upload Videos" at bounding box center [840, 167] width 94 height 18
click at [818, 159] on h2 "Upload Videos" at bounding box center [840, 167] width 94 height 18
click at [642, 148] on div "Upload Videos To get started, upload your videos to the Video Library." at bounding box center [840, 175] width 1387 height 65
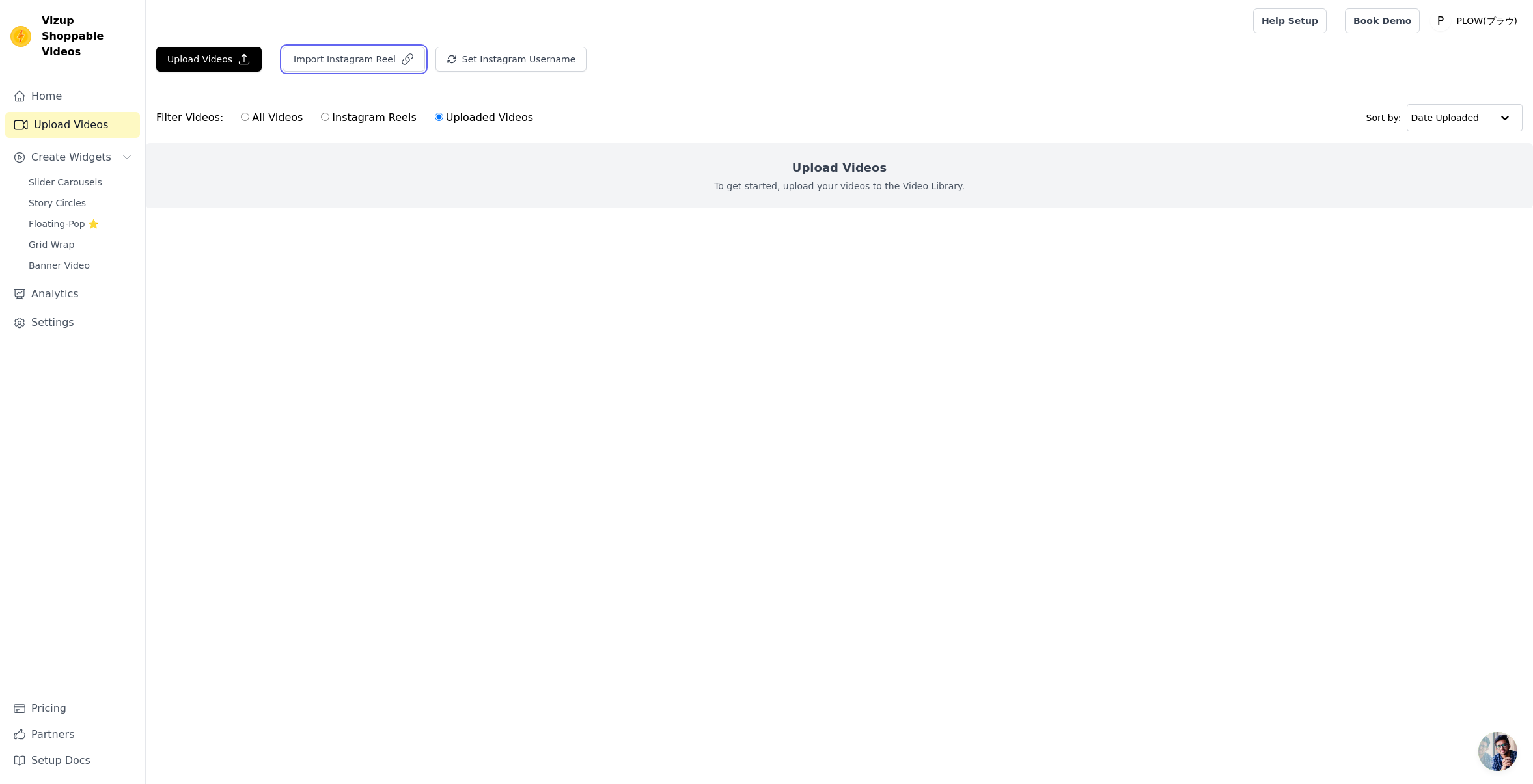
drag, startPoint x: 381, startPoint y: 61, endPoint x: 440, endPoint y: 78, distance: 61.4
click at [440, 78] on div "Upload Videos Import Instagram Reel Set Instagram Username Import Latest IG Ree…" at bounding box center [840, 65] width 1387 height 35
click at [468, 57] on button "Set Instagram Username" at bounding box center [511, 59] width 151 height 25
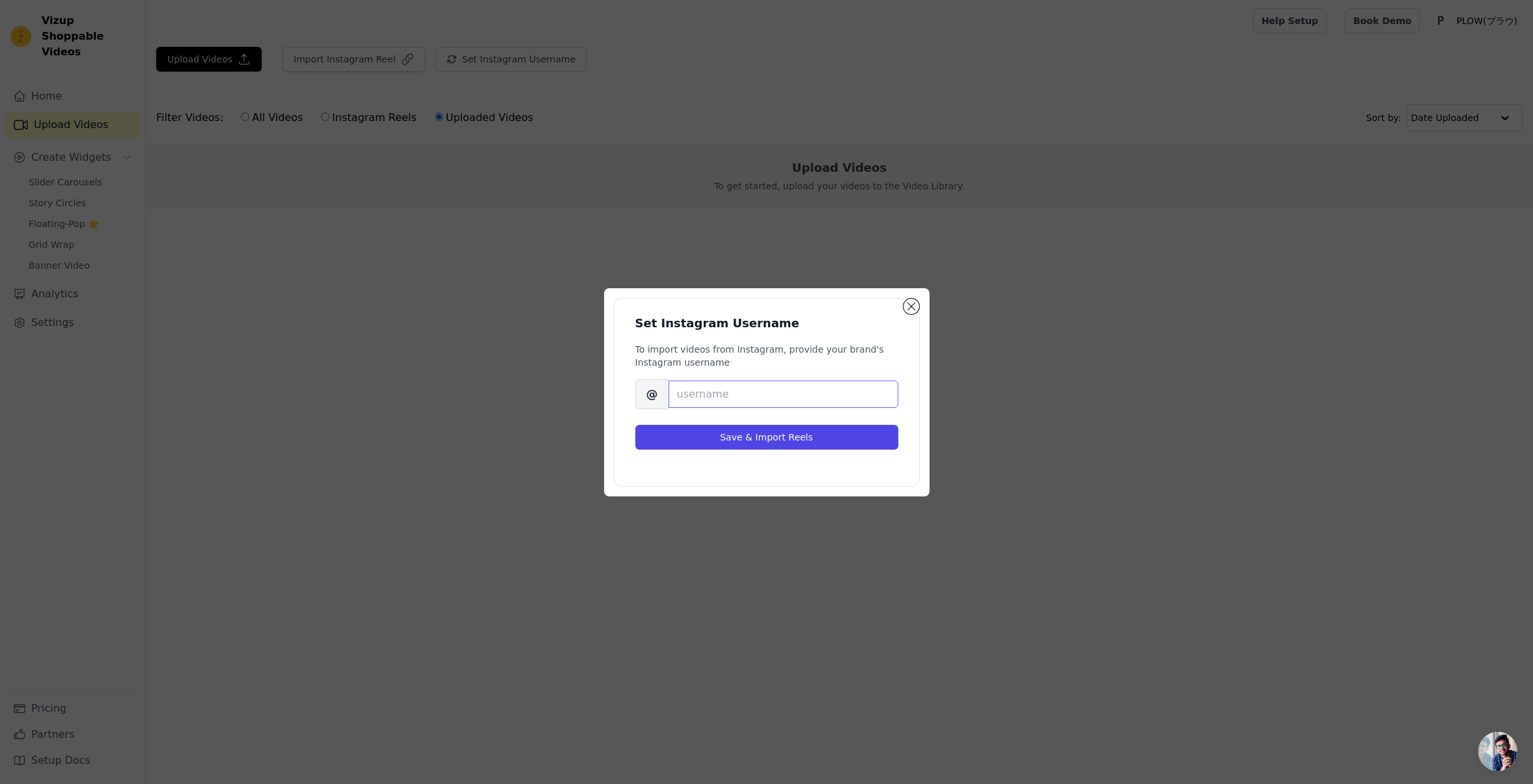
click at [766, 397] on input "Brand's Instagram Username" at bounding box center [784, 394] width 230 height 27
paste input "plow_official"
type input "plow_official"
click at [700, 436] on button "Save & Import Reels" at bounding box center [767, 437] width 263 height 25
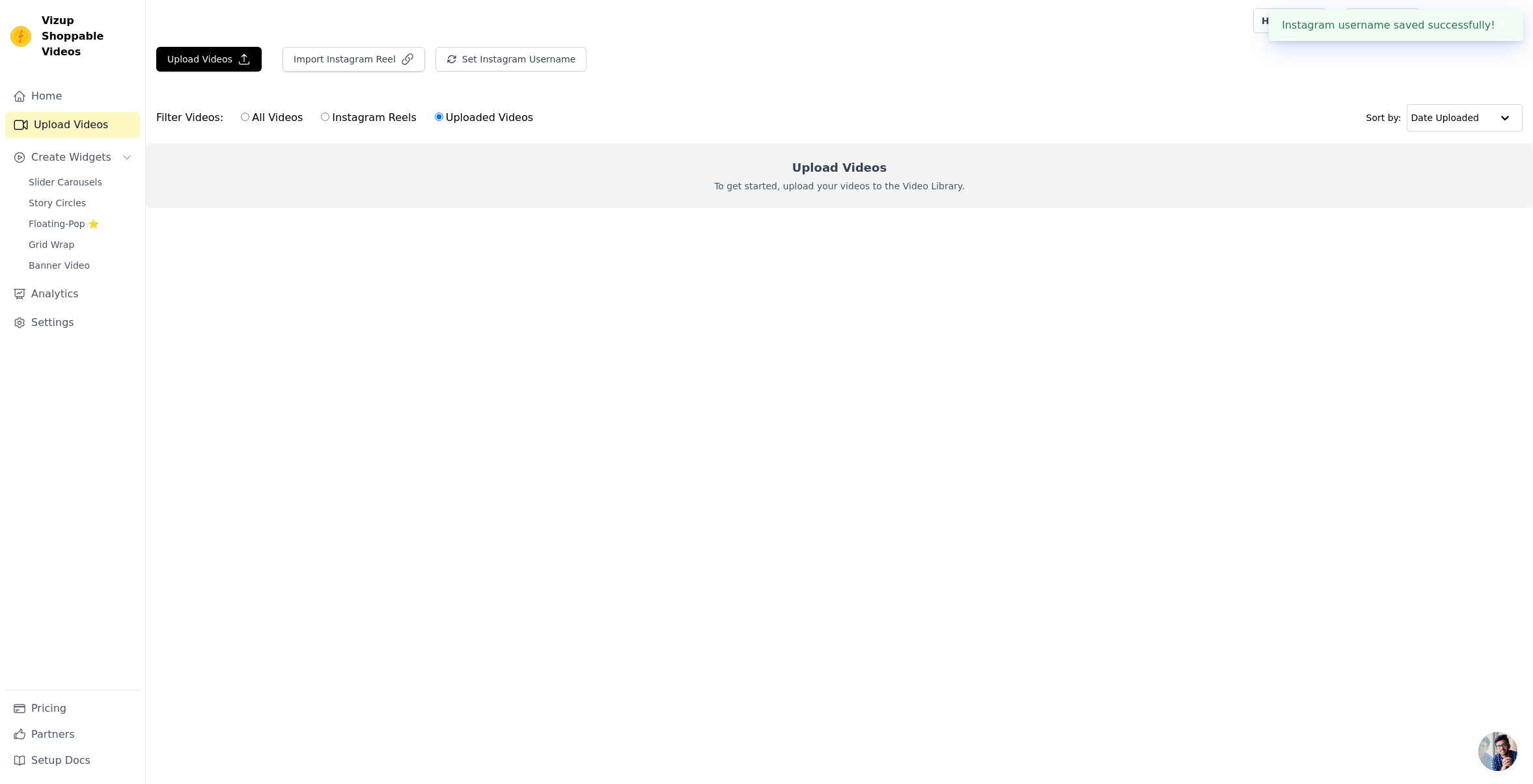
click at [700, 260] on html "Instagram username saved successfully! ✖ Vizup Shoppable Videos Home Upload Vid…" at bounding box center [766, 130] width 1533 height 260
click at [380, 128] on div "All Videos Instagram Reels Uploaded Videos" at bounding box center [387, 118] width 306 height 30
click at [379, 122] on label "Instagram Reels" at bounding box center [368, 117] width 97 height 17
click at [330, 121] on input "Instagram Reels" at bounding box center [325, 116] width 9 height 9
radio input "true"
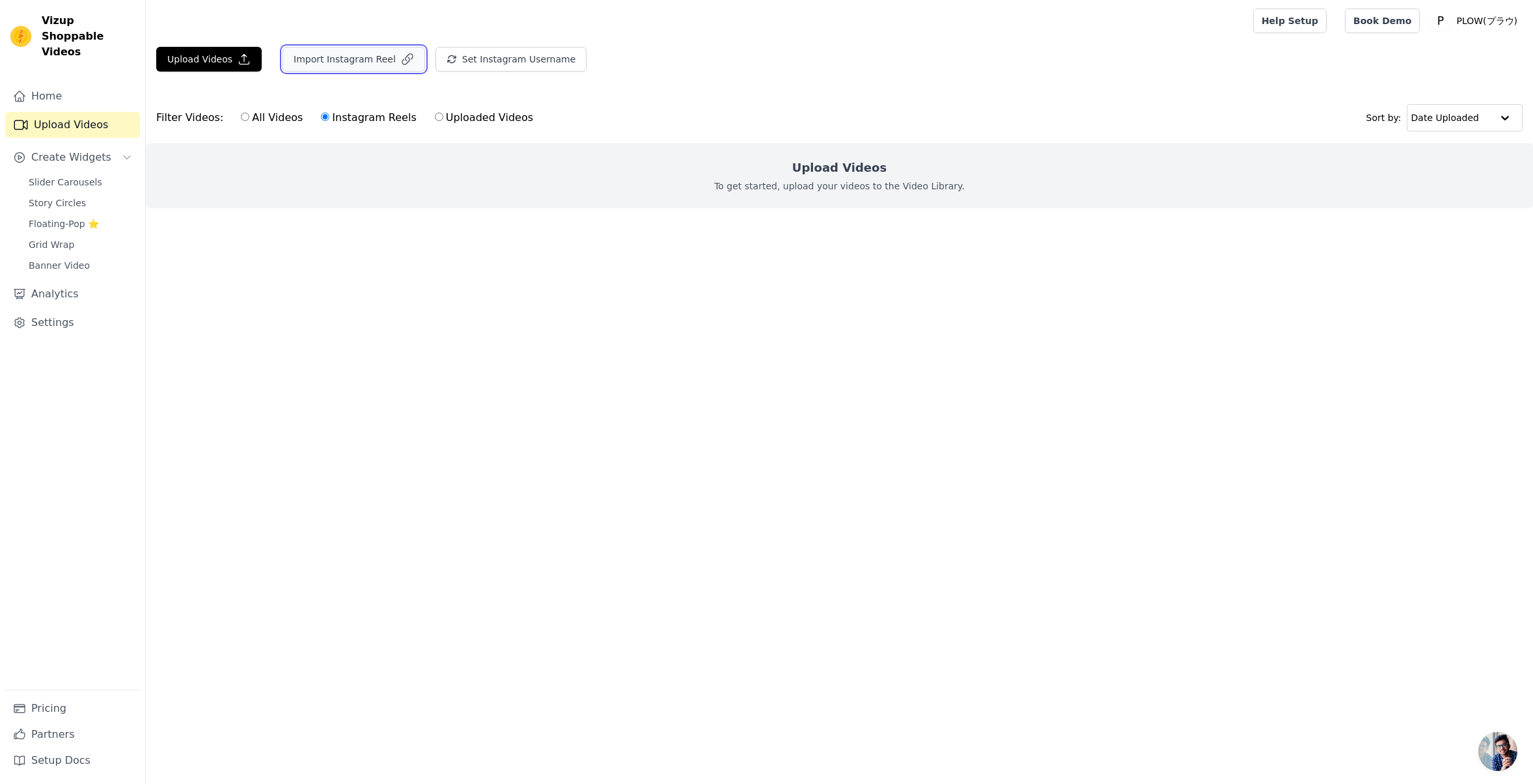
click at [360, 56] on button "Import Instagram Reel" at bounding box center [354, 59] width 143 height 25
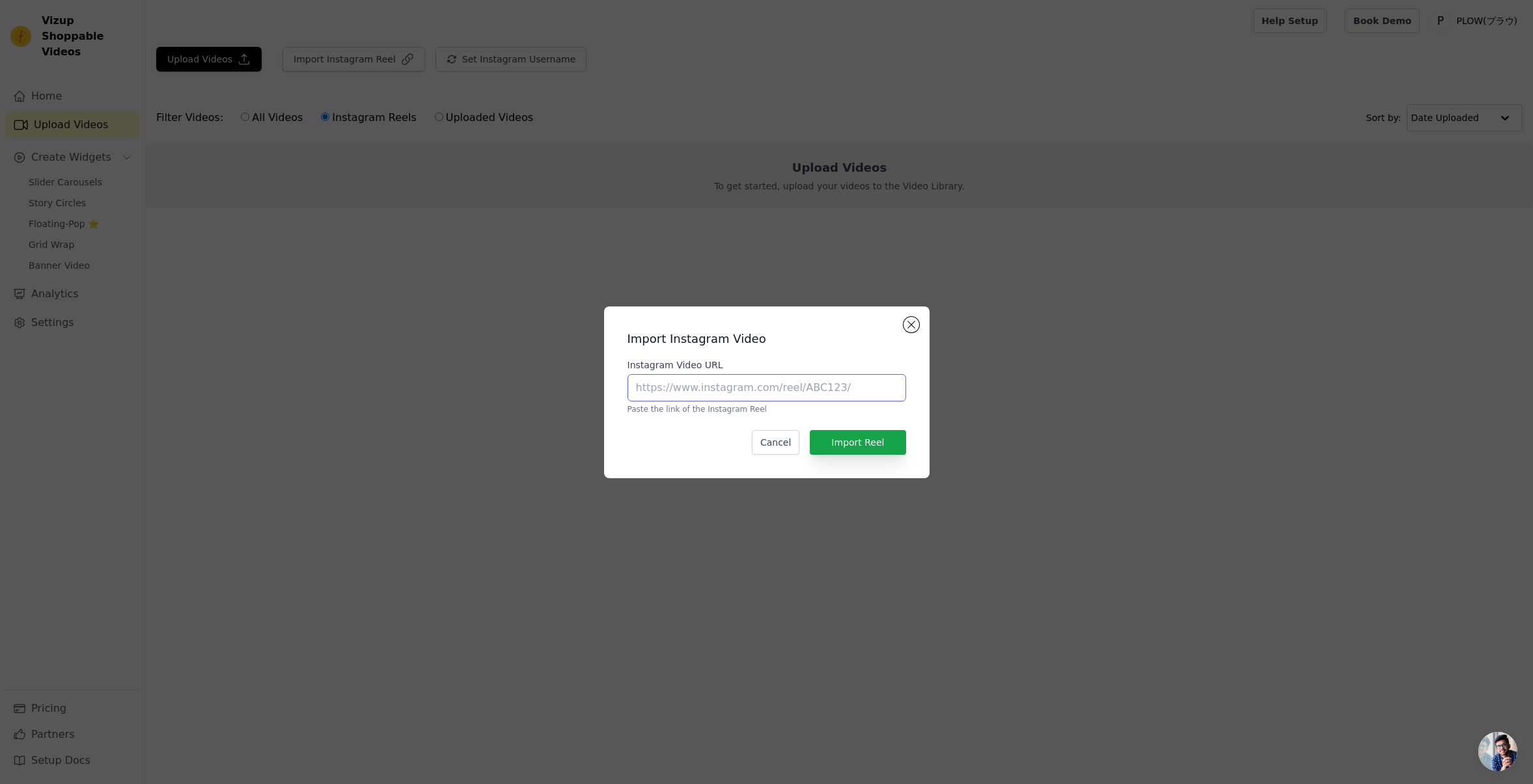
click at [772, 396] on input "Instagram Video URL" at bounding box center [766, 388] width 279 height 27
click at [710, 382] on input "Instagram Video URL" at bounding box center [766, 388] width 279 height 27
paste input "[URL][DOMAIN_NAME]"
type input "[URL][DOMAIN_NAME]"
click at [848, 443] on button "Import Reel" at bounding box center [858, 442] width 96 height 25
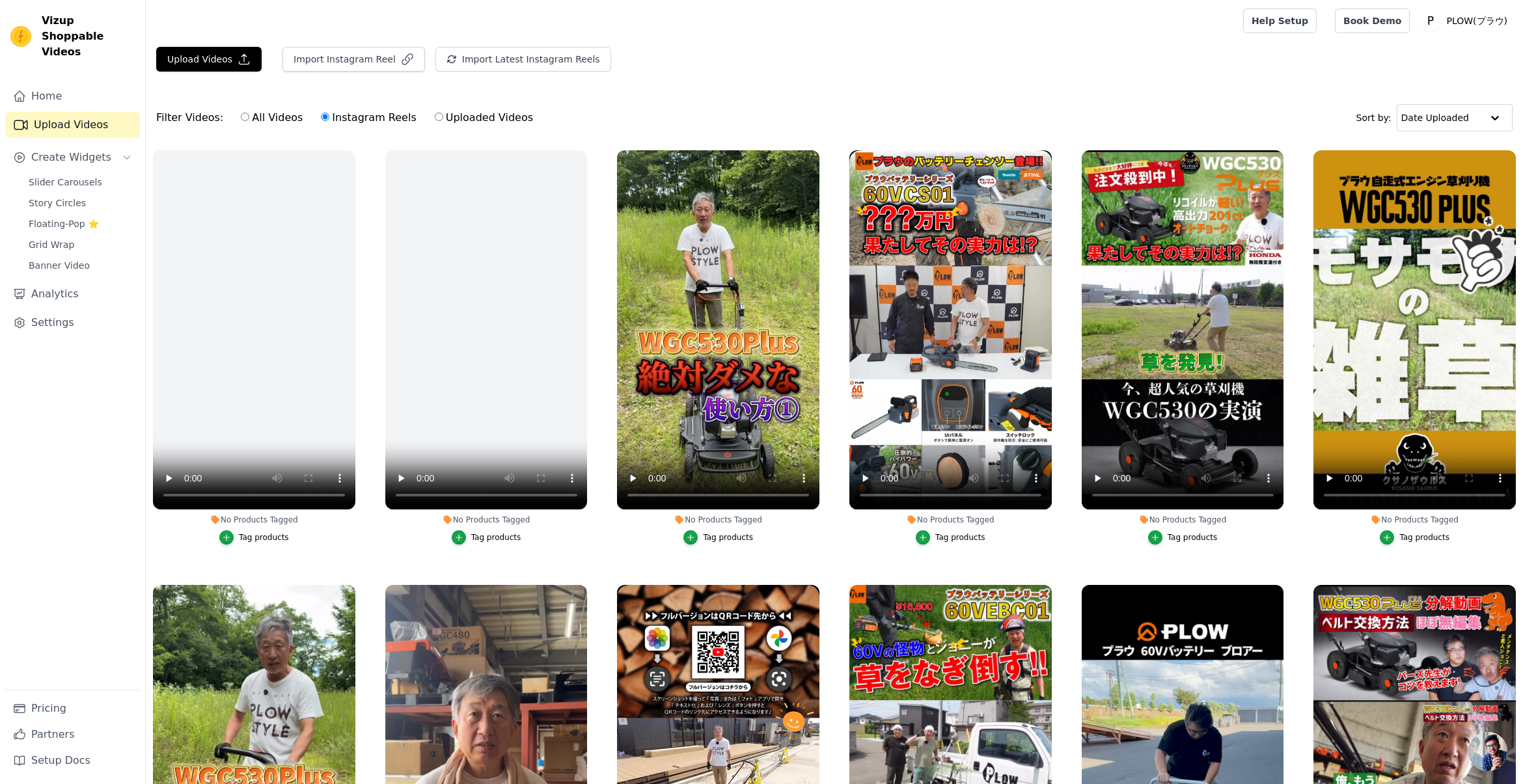
click at [704, 98] on div "Filter Videos: All Videos Instagram Reels Uploaded Videos Sort by: Date Uploaded" at bounding box center [834, 118] width 1377 height 51
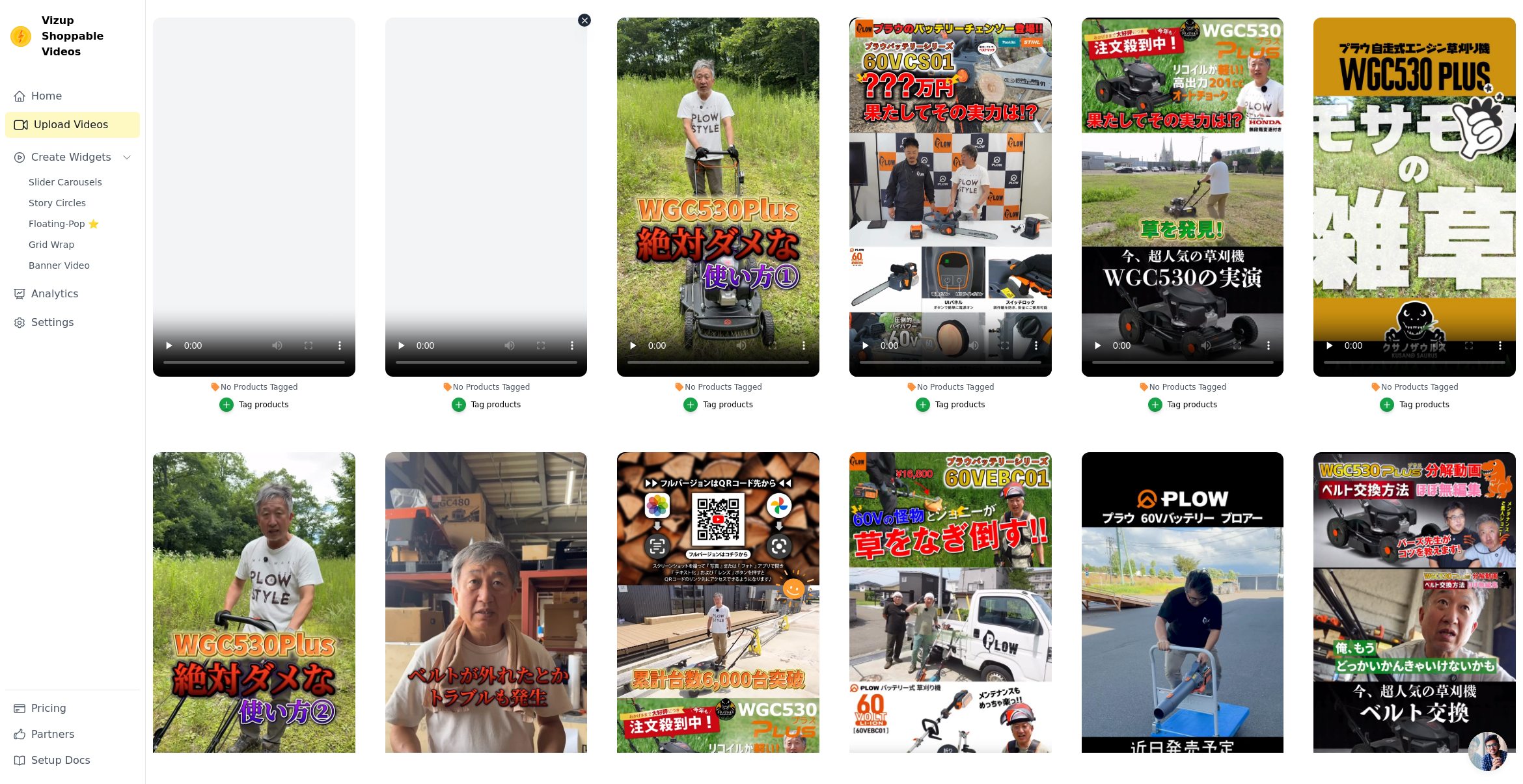
scroll to position [35, 0]
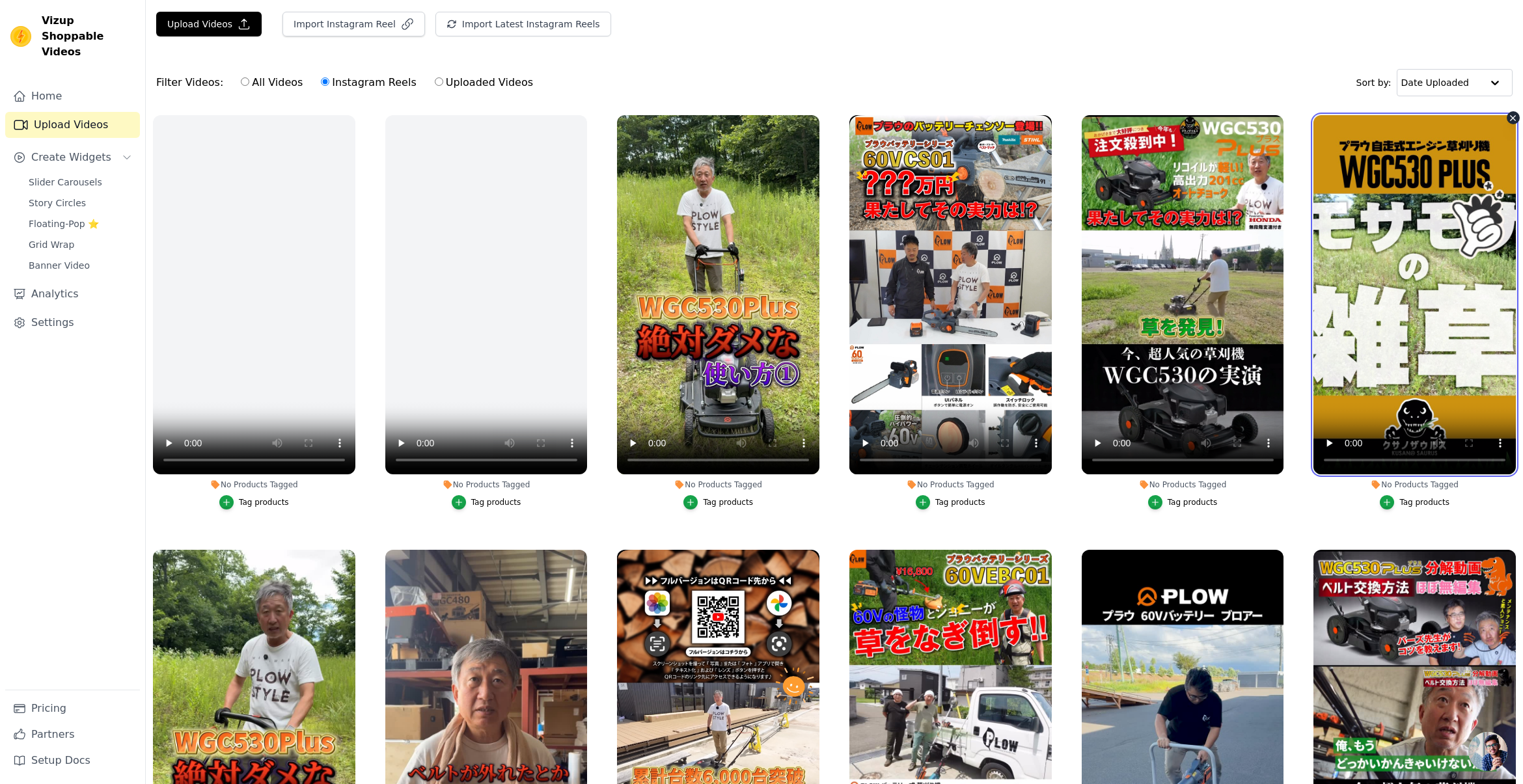
click at [1436, 343] on video at bounding box center [1414, 294] width 203 height 359
click at [1435, 343] on video at bounding box center [1414, 294] width 203 height 359
click at [1430, 340] on video at bounding box center [1414, 294] width 203 height 359
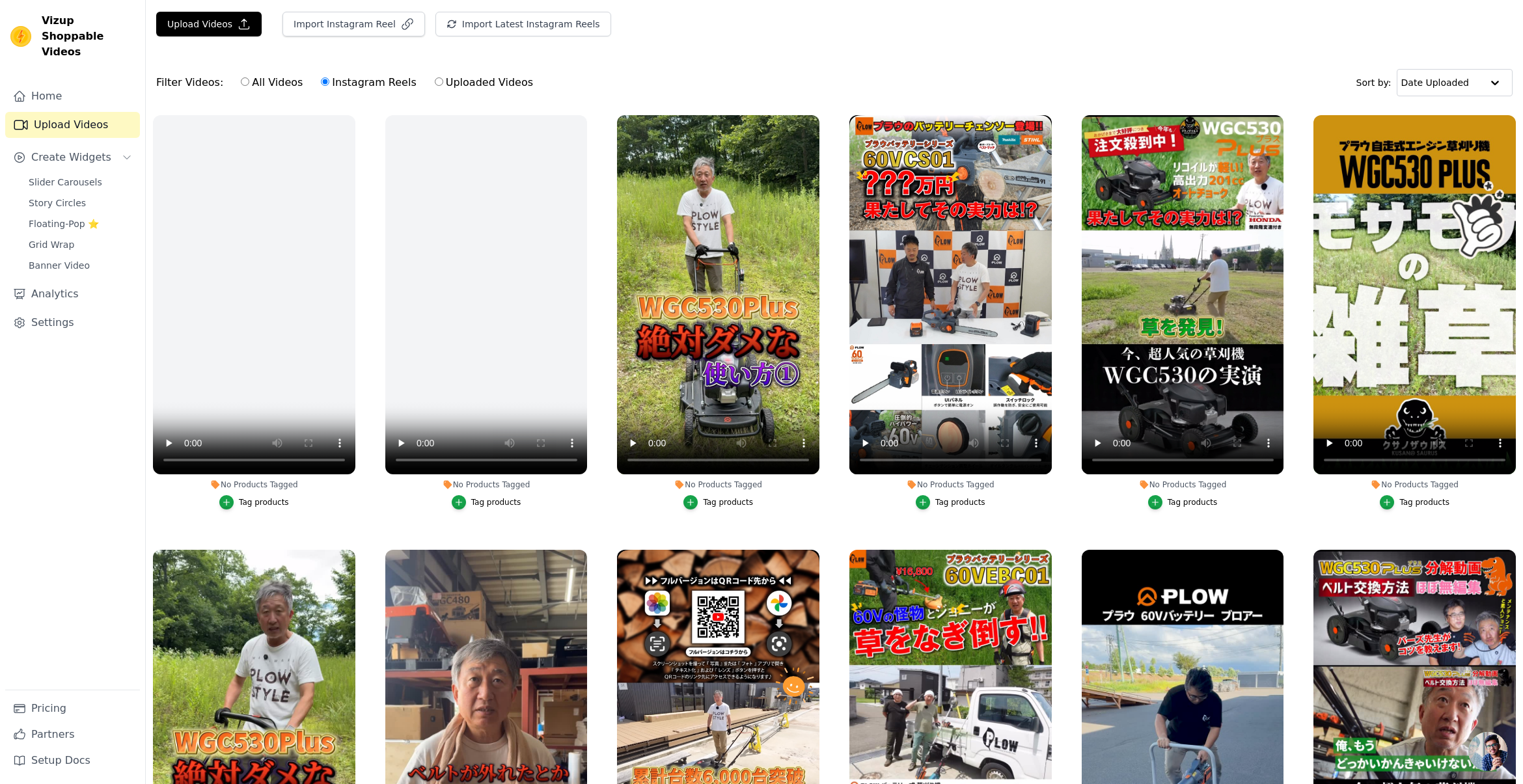
click at [247, 78] on label "All Videos" at bounding box center [271, 82] width 63 height 17
click at [247, 78] on input "All Videos" at bounding box center [245, 81] width 9 height 9
radio input "true"
click at [321, 83] on input "Instagram Reels" at bounding box center [325, 81] width 9 height 9
radio input "true"
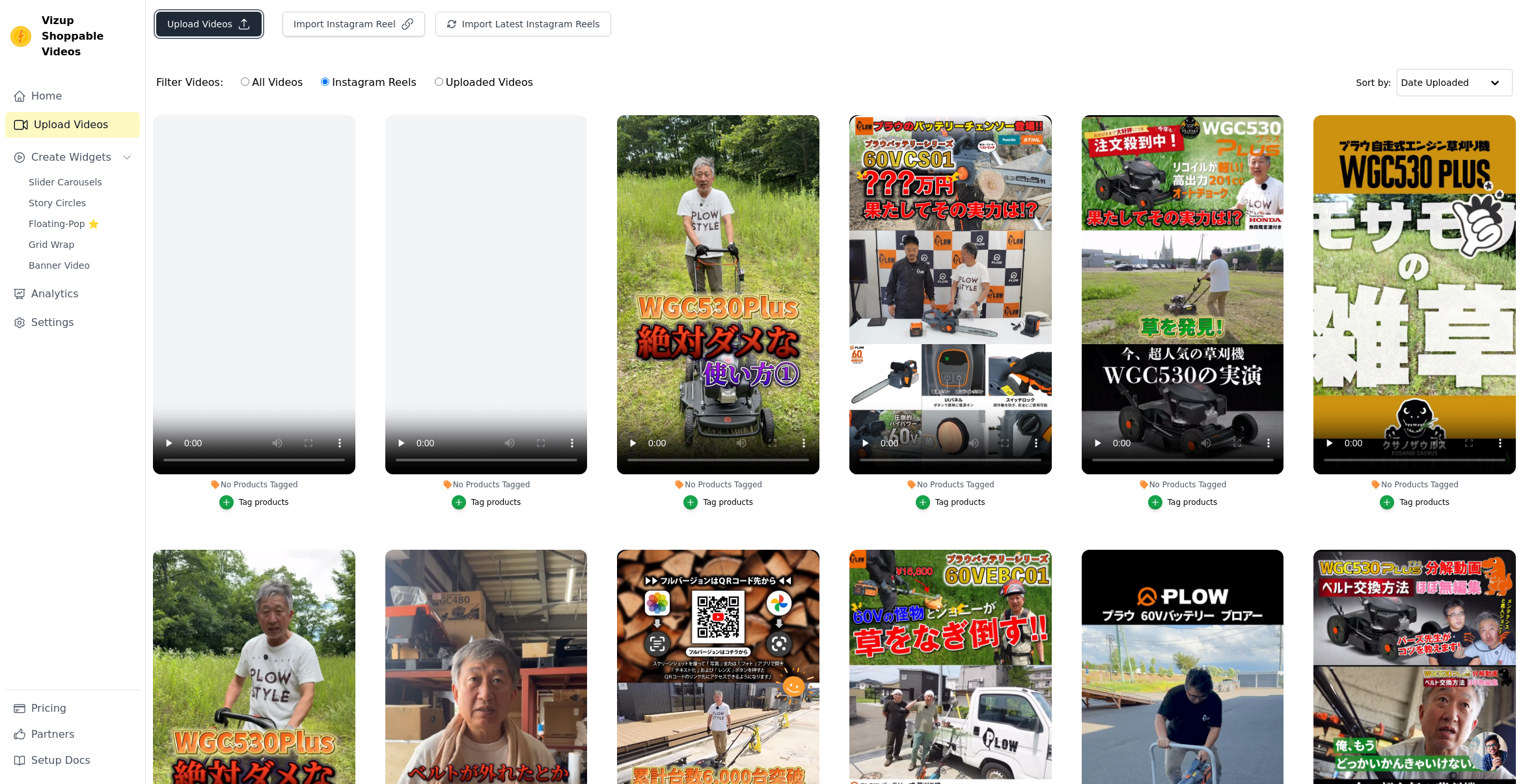
click at [228, 26] on button "Upload Videos" at bounding box center [209, 24] width 105 height 25
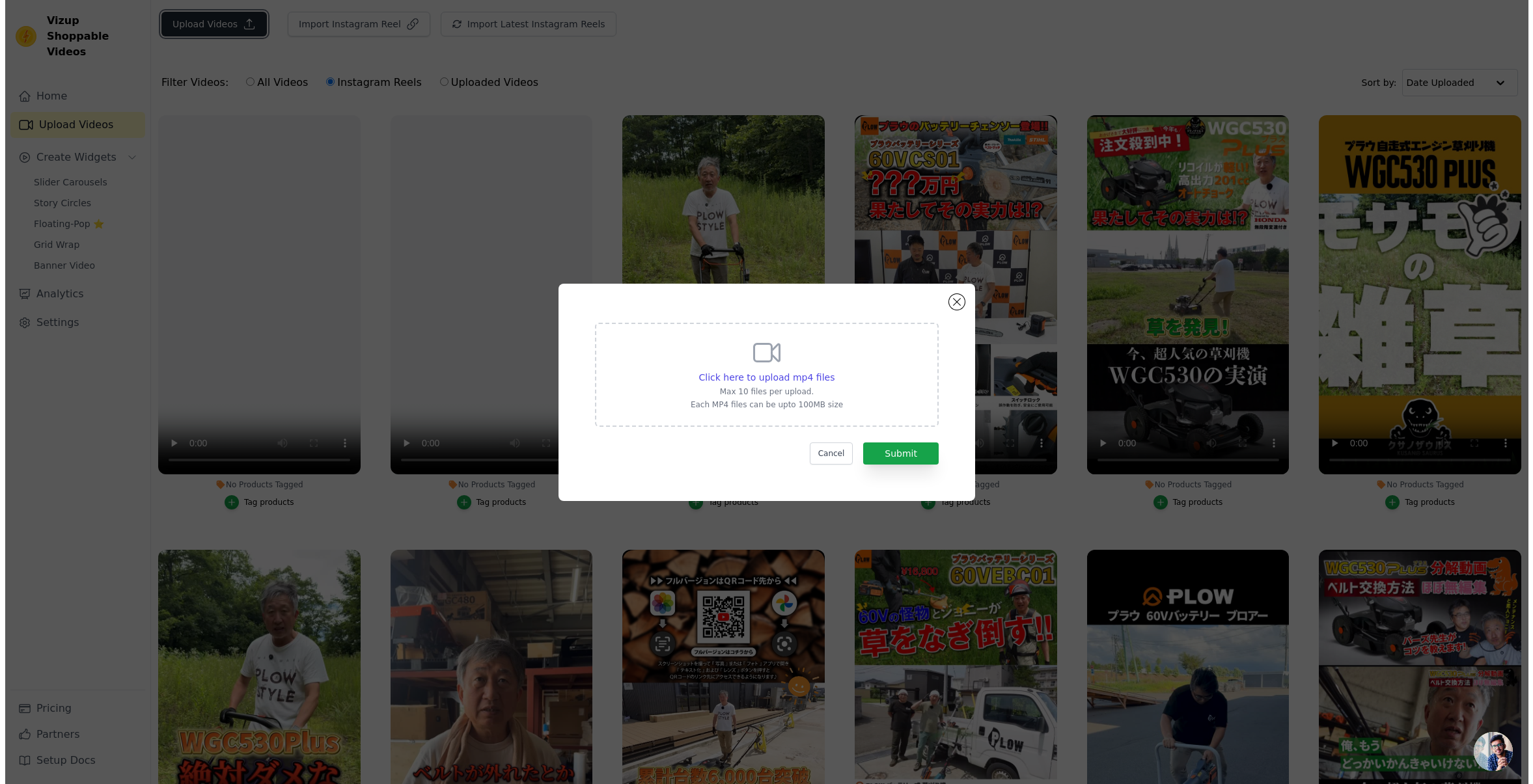
scroll to position [0, 0]
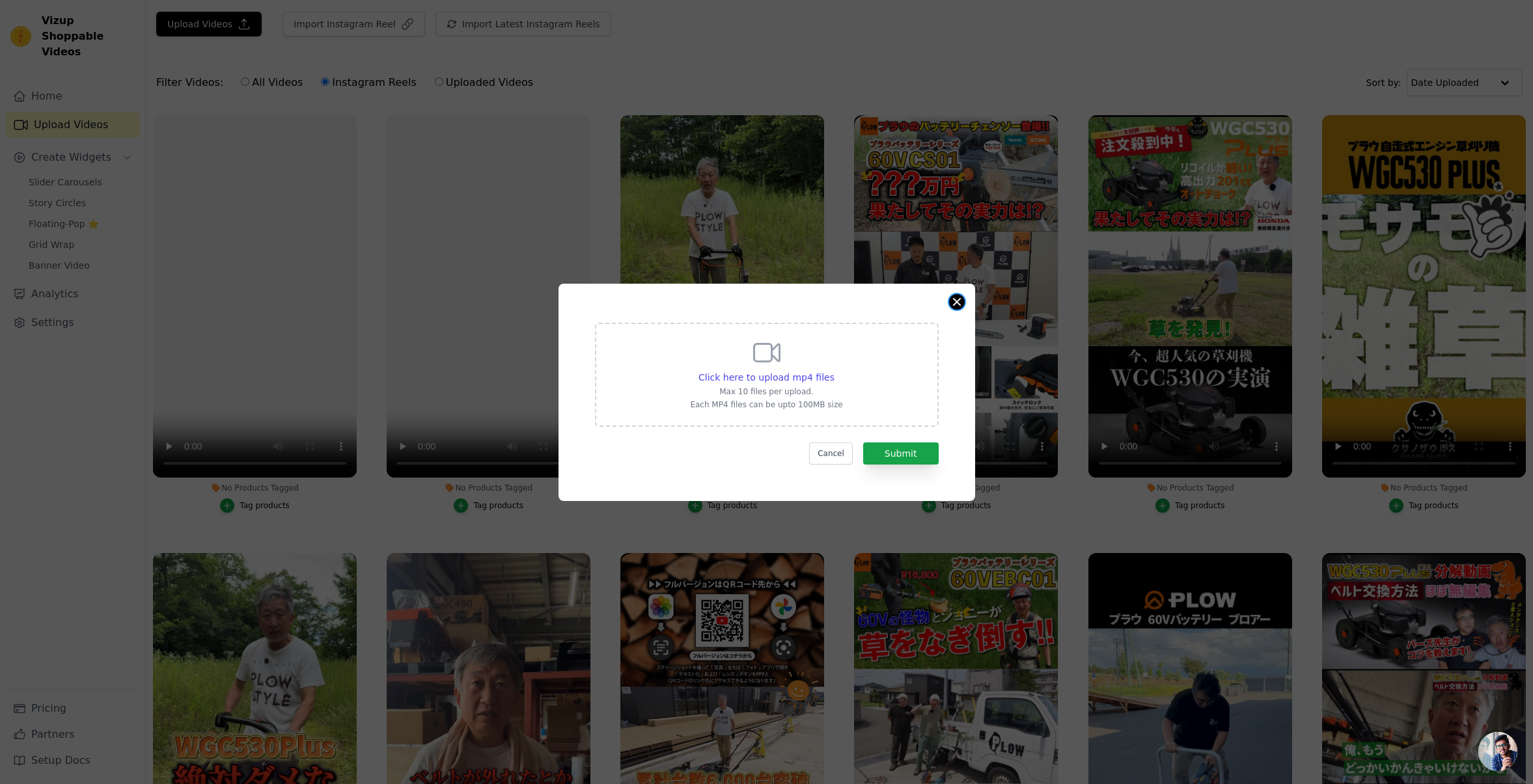
click at [953, 307] on button "Close modal" at bounding box center [957, 302] width 16 height 16
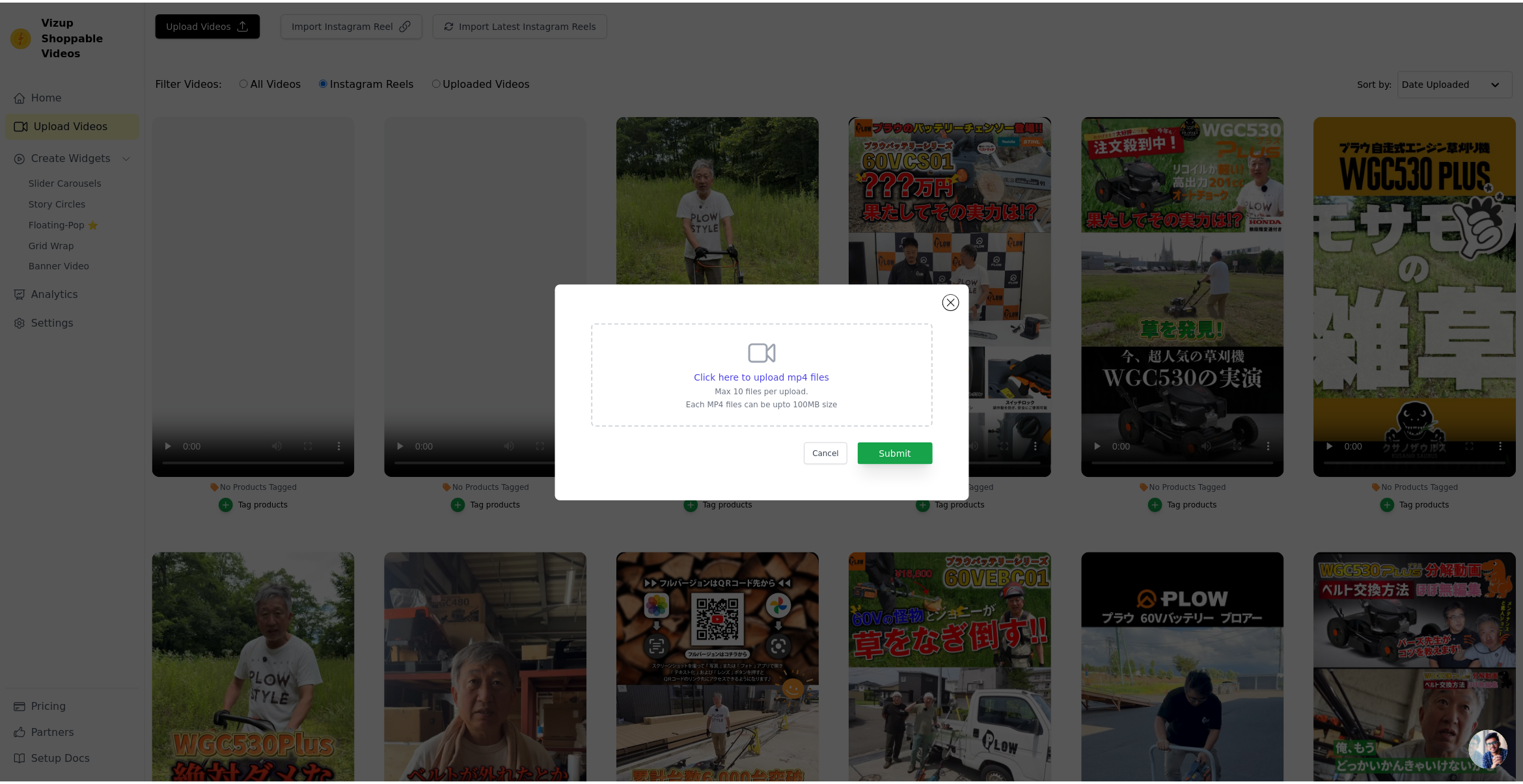
scroll to position [35, 0]
